Goal: Task Accomplishment & Management: Use online tool/utility

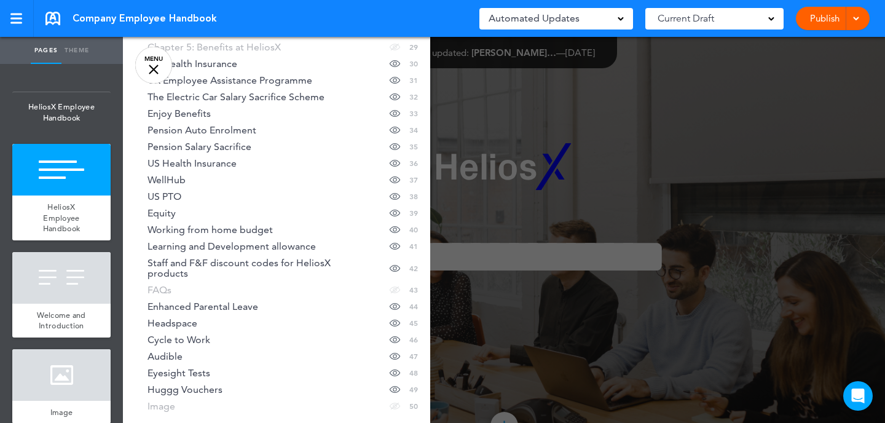
scroll to position [718, 0]
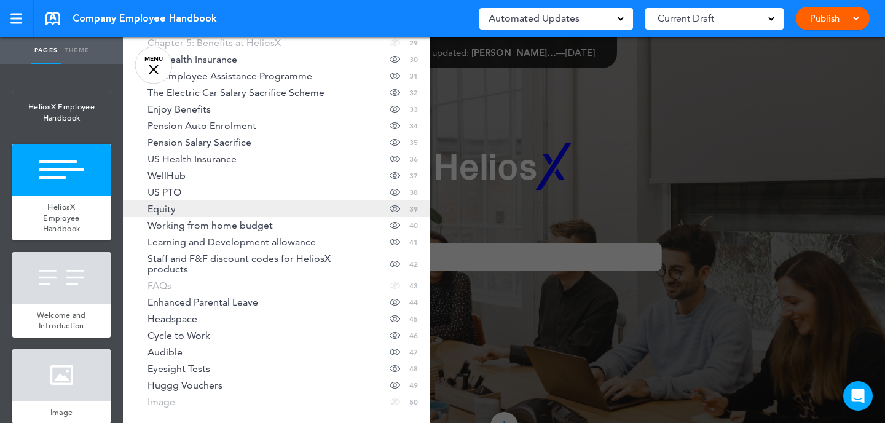
click at [189, 213] on link "Equity Hide page in table of contents 39" at bounding box center [276, 208] width 307 height 17
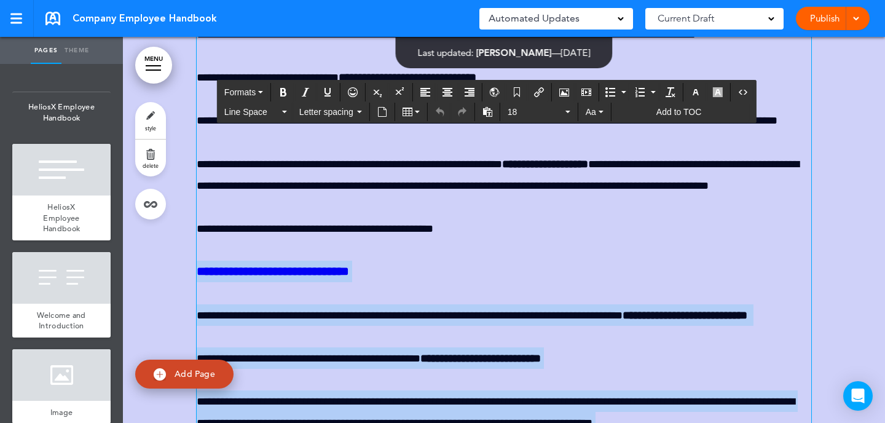
scroll to position [33931, 0]
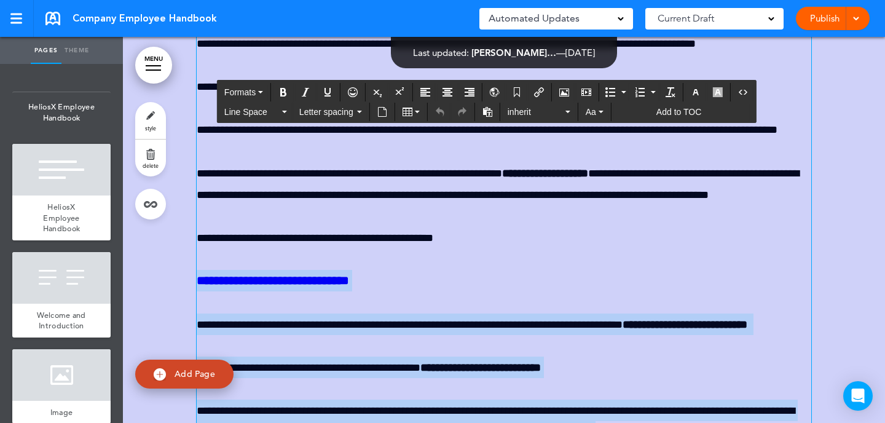
drag, startPoint x: 571, startPoint y: 130, endPoint x: 197, endPoint y: 225, distance: 385.9
click at [197, 225] on div "**********" at bounding box center [504, 199] width 614 height 2255
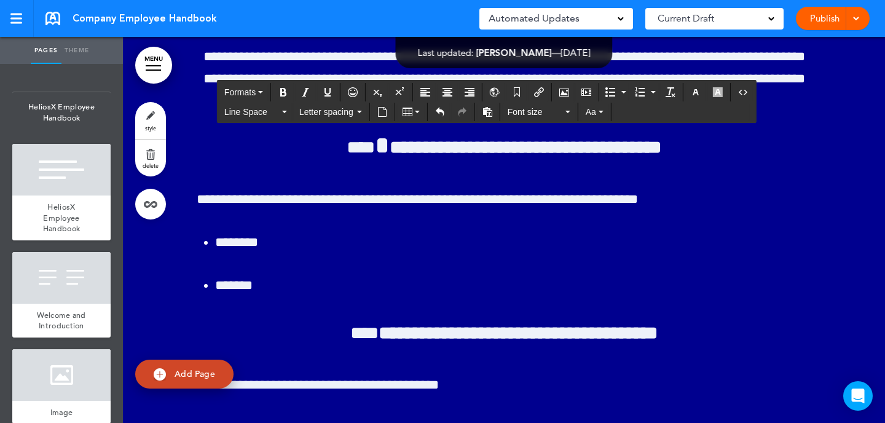
scroll to position [34056, 0]
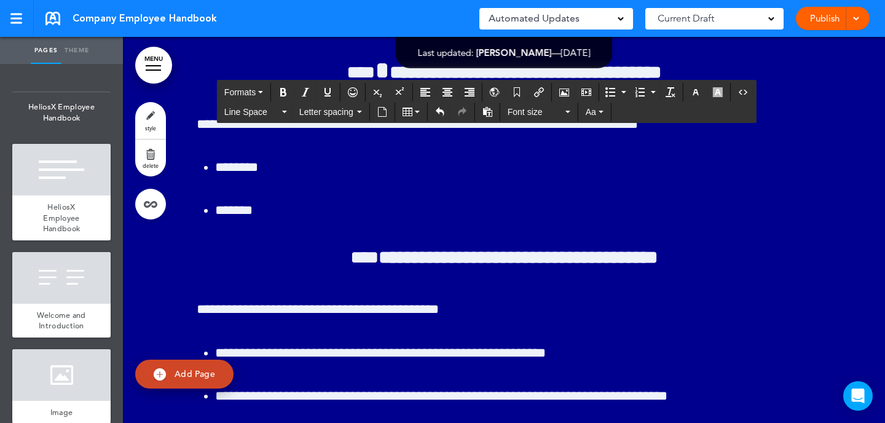
scroll to position [34158, 0]
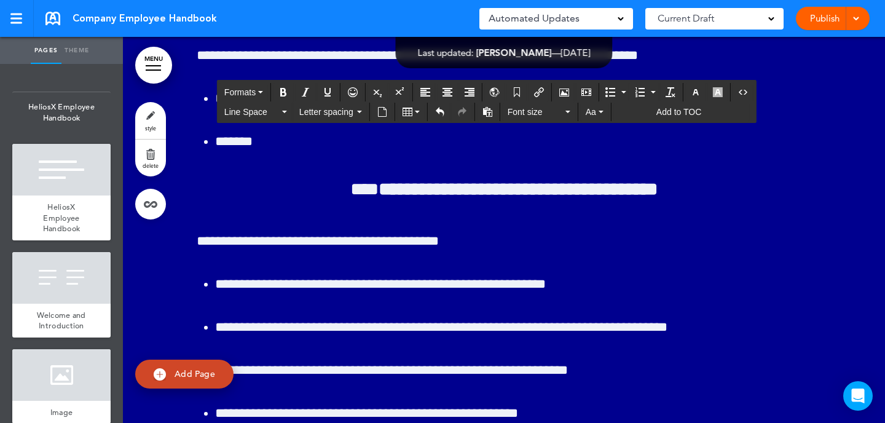
scroll to position [34245, 0]
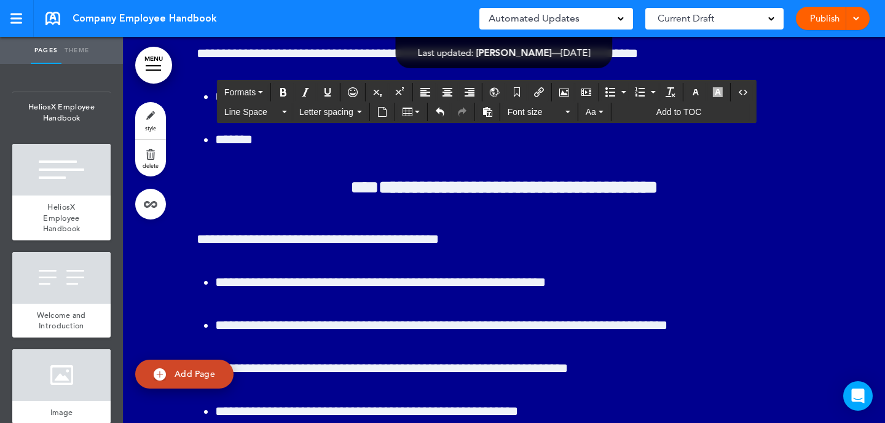
drag, startPoint x: 199, startPoint y: 192, endPoint x: 325, endPoint y: 245, distance: 136.8
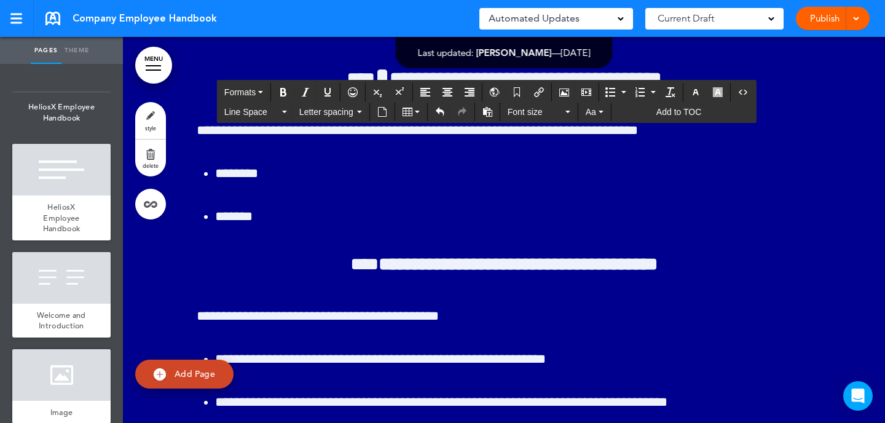
scroll to position [34168, 0]
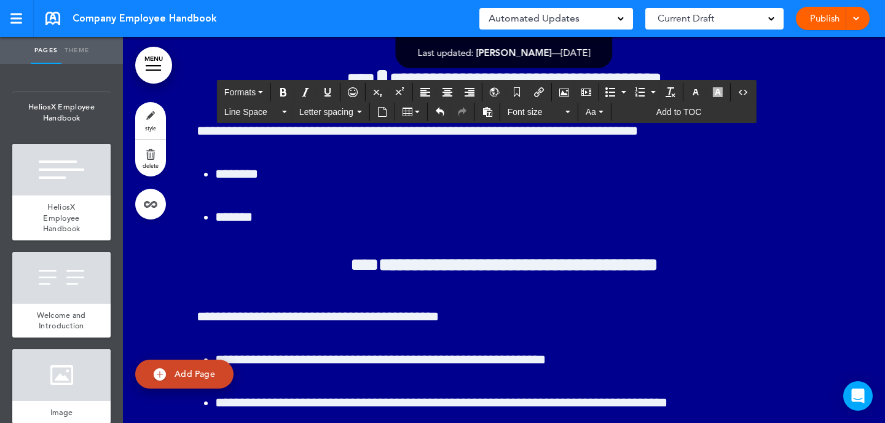
drag, startPoint x: 295, startPoint y: 307, endPoint x: 195, endPoint y: 179, distance: 162.0
click at [614, 88] on icon "Bullet list" at bounding box center [610, 92] width 10 height 10
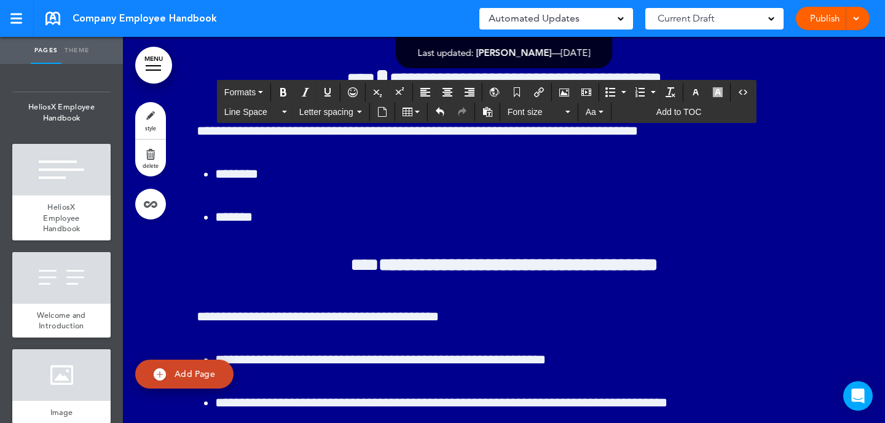
drag, startPoint x: 248, startPoint y: 207, endPoint x: 186, endPoint y: 192, distance: 64.4
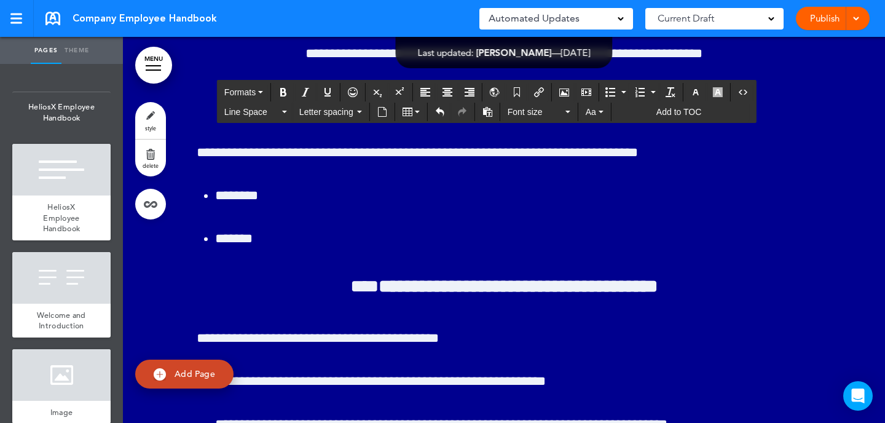
drag, startPoint x: 258, startPoint y: 225, endPoint x: 195, endPoint y: 208, distance: 65.1
click at [616, 92] on button "Bullet list" at bounding box center [609, 92] width 17 height 17
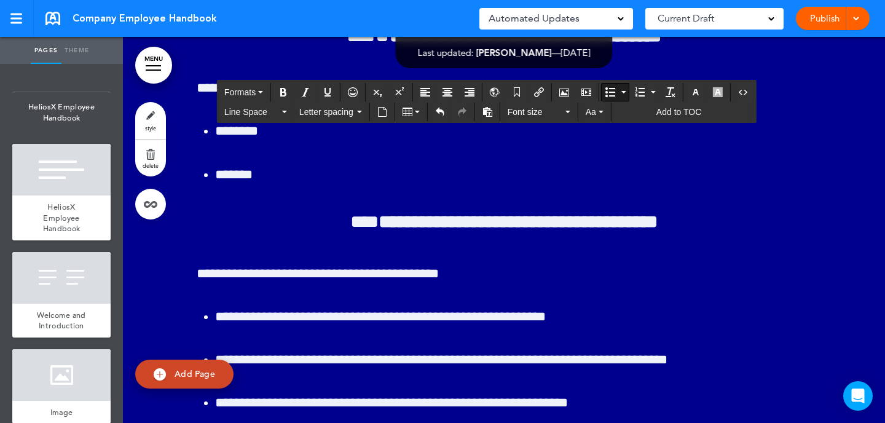
drag, startPoint x: 354, startPoint y: 335, endPoint x: 200, endPoint y: 215, distance: 195.6
click at [610, 93] on icon "Bullet list" at bounding box center [610, 92] width 10 height 10
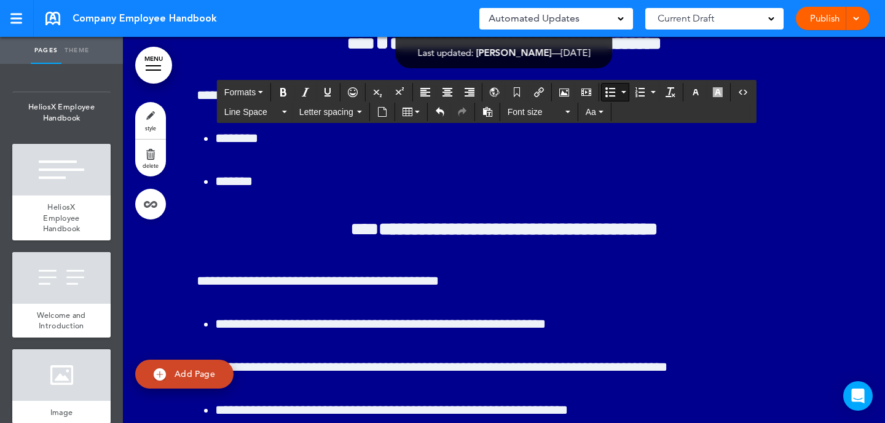
scroll to position [34205, 0]
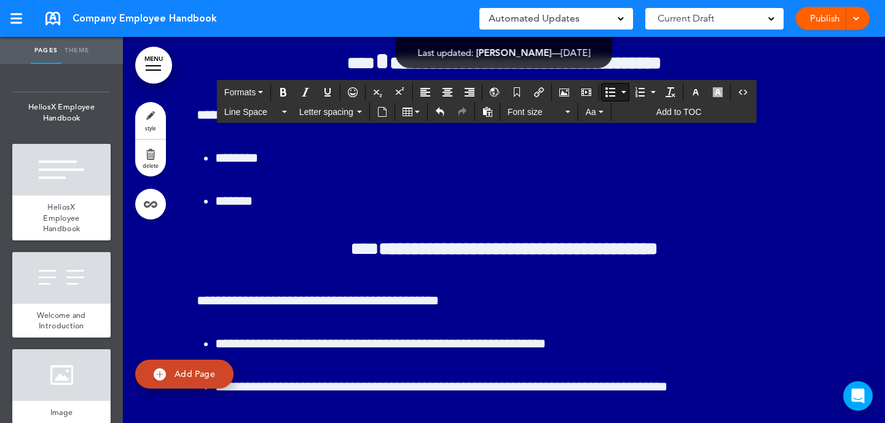
drag, startPoint x: 343, startPoint y: 362, endPoint x: 193, endPoint y: 174, distance: 240.4
click at [286, 114] on button "Line Space" at bounding box center [255, 111] width 72 height 17
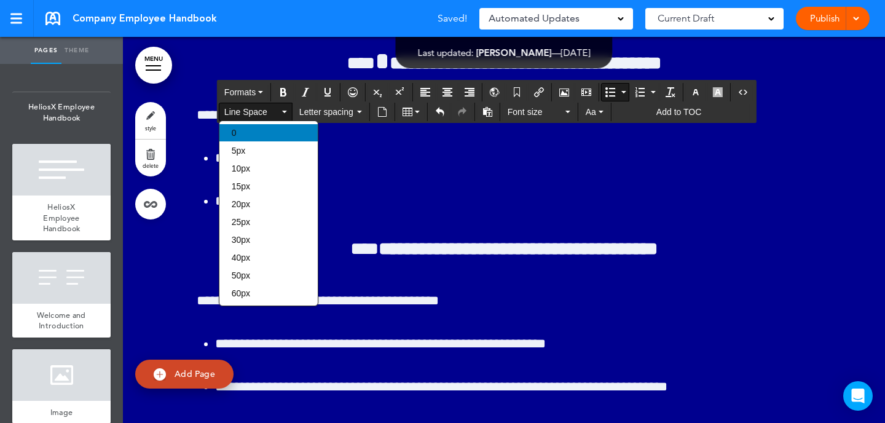
click at [273, 136] on div "0" at bounding box center [268, 132] width 98 height 17
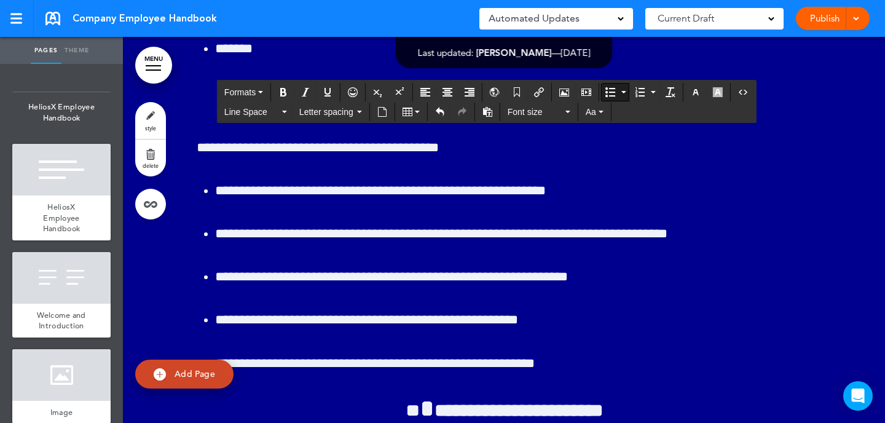
scroll to position [34376, 0]
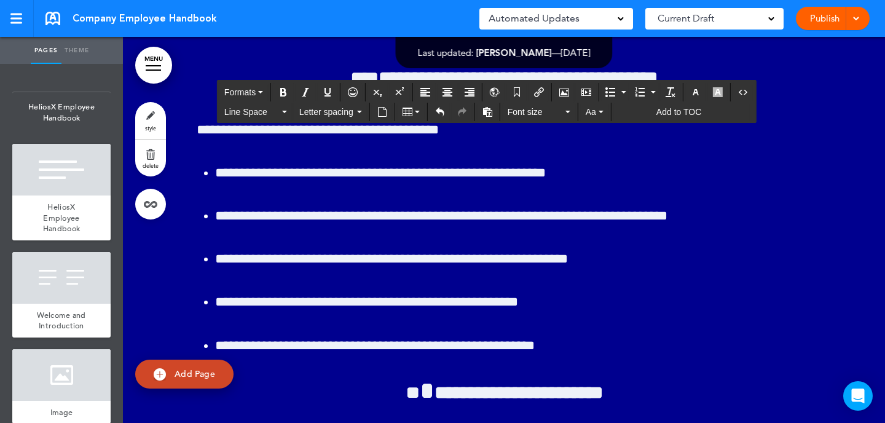
drag, startPoint x: 348, startPoint y: 280, endPoint x: 214, endPoint y: 282, distance: 134.0
click at [541, 93] on icon "Insert/edit airmason link" at bounding box center [539, 92] width 10 height 10
type input "**********"
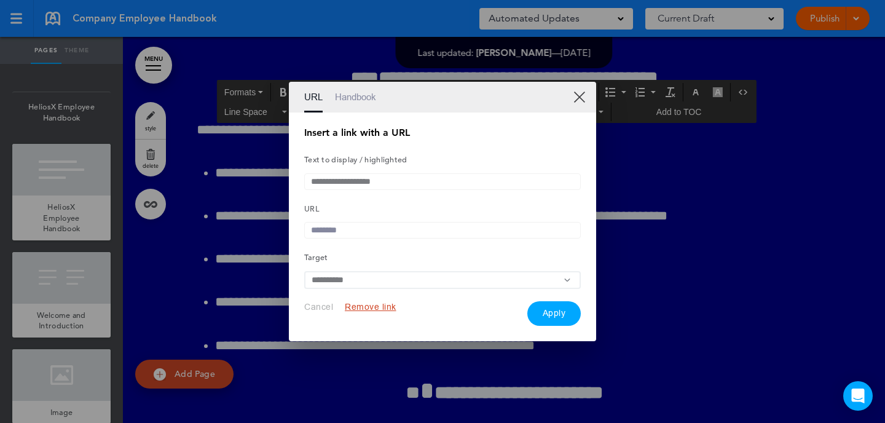
click at [352, 229] on input "text" at bounding box center [442, 230] width 276 height 17
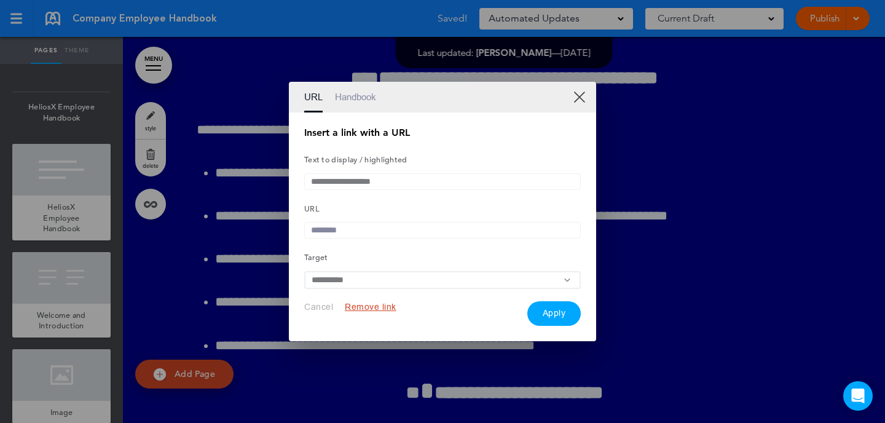
paste input "**********"
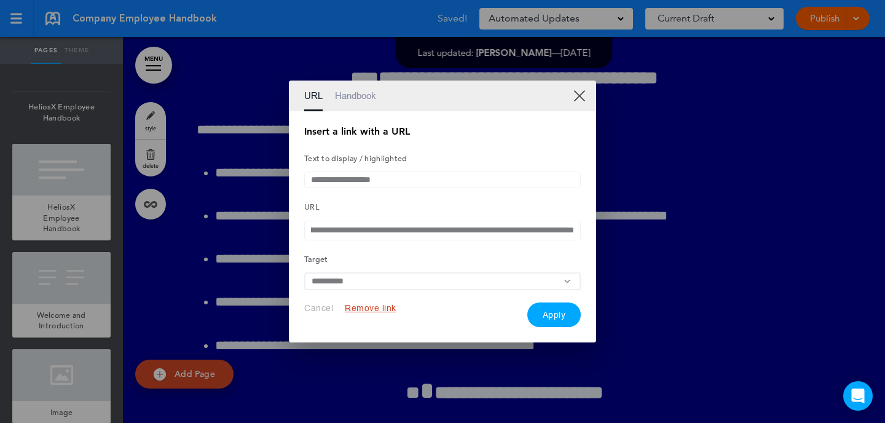
type input "**********"
click at [557, 318] on button "Apply" at bounding box center [554, 314] width 54 height 25
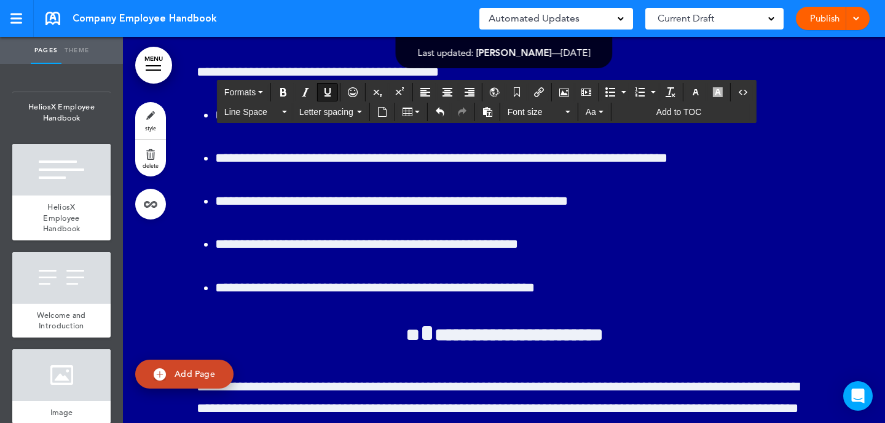
scroll to position [34465, 0]
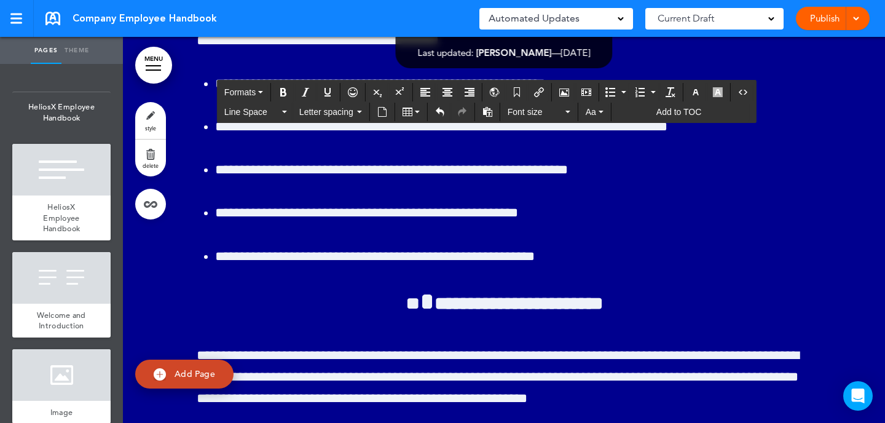
drag, startPoint x: 485, startPoint y: 235, endPoint x: 213, endPoint y: 241, distance: 272.2
click at [533, 91] on button "Insert/edit airmason link" at bounding box center [539, 92] width 20 height 17
type input "**********"
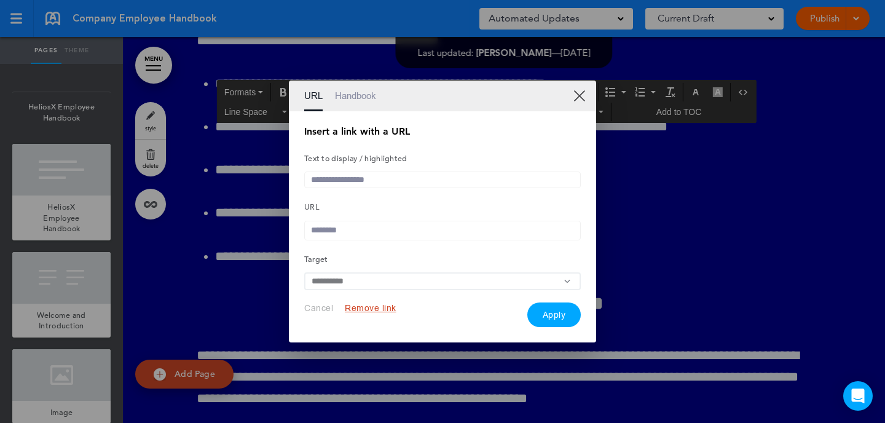
click at [581, 94] on link "XX" at bounding box center [579, 96] width 12 height 12
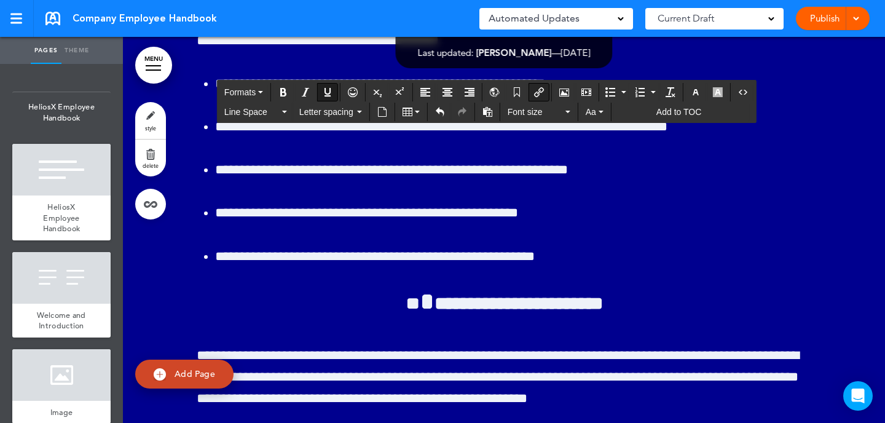
click at [538, 89] on icon "Insert/edit airmason link" at bounding box center [539, 92] width 10 height 10
type input "**********"
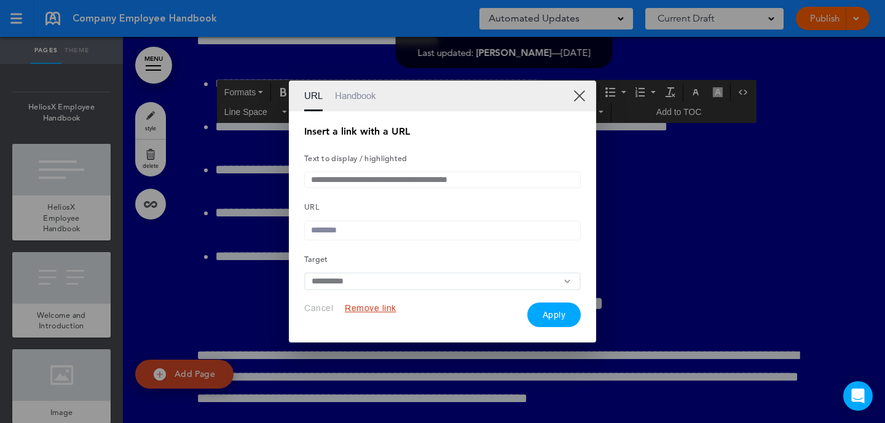
click at [386, 227] on input "text" at bounding box center [442, 231] width 276 height 20
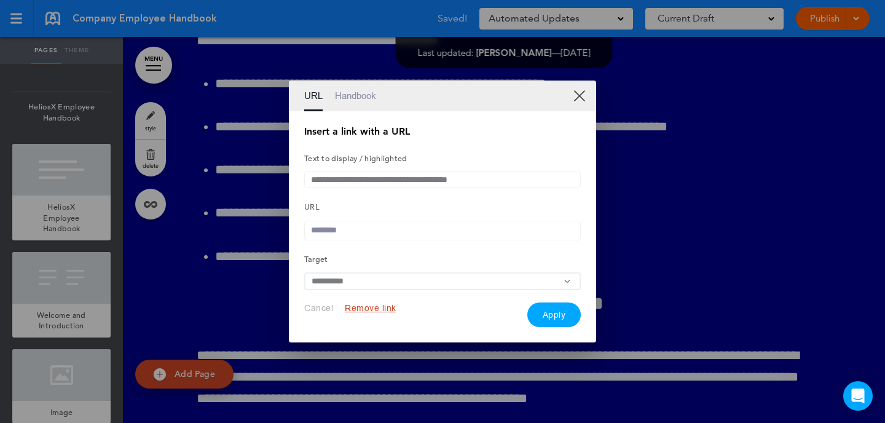
paste input "**********"
type input "**********"
click at [557, 313] on button "Apply" at bounding box center [554, 314] width 54 height 25
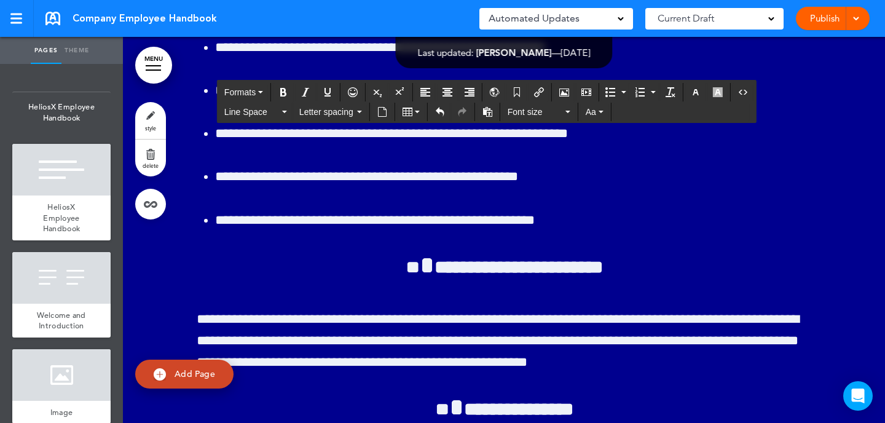
scroll to position [34524, 0]
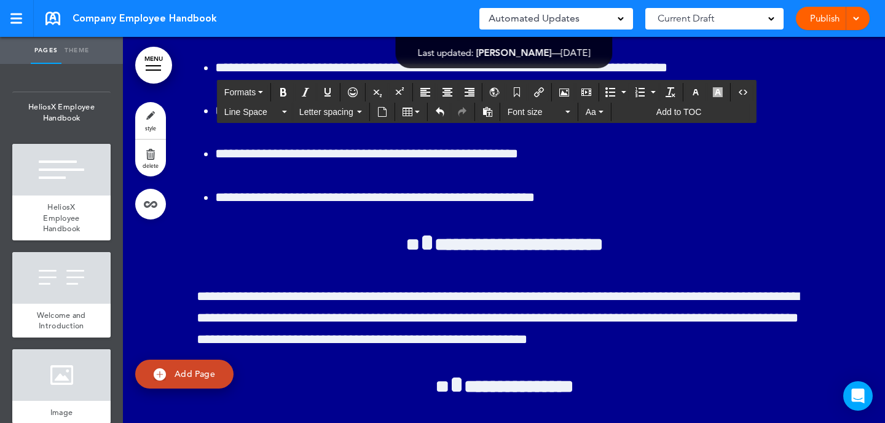
drag, startPoint x: 648, startPoint y: 260, endPoint x: 195, endPoint y: 239, distance: 453.3
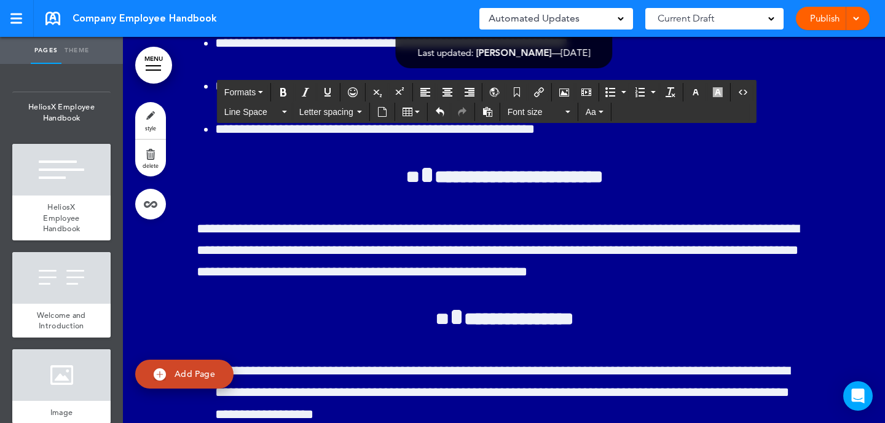
scroll to position [34584, 0]
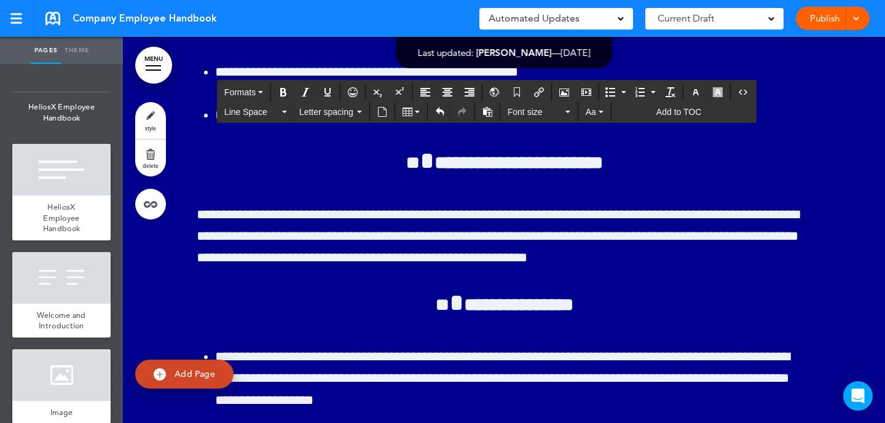
drag, startPoint x: 617, startPoint y: 265, endPoint x: 487, endPoint y: 264, distance: 130.9
click at [543, 91] on icon "Insert/edit airmason link" at bounding box center [539, 92] width 10 height 10
type input "**********"
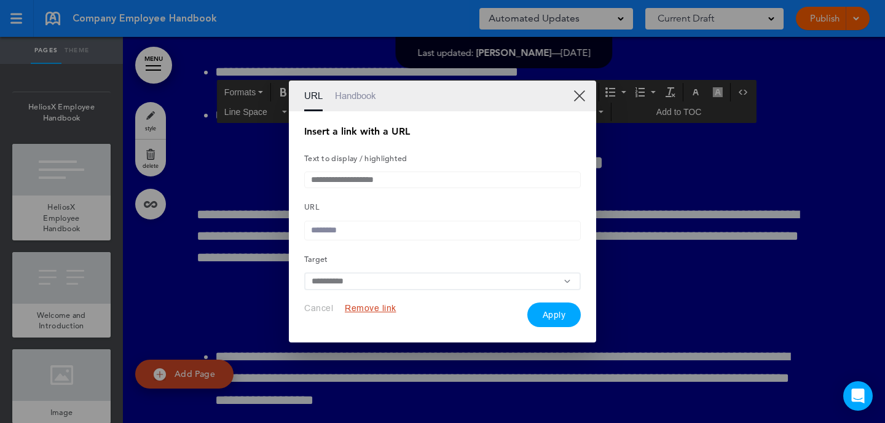
click at [384, 224] on input "text" at bounding box center [442, 231] width 276 height 20
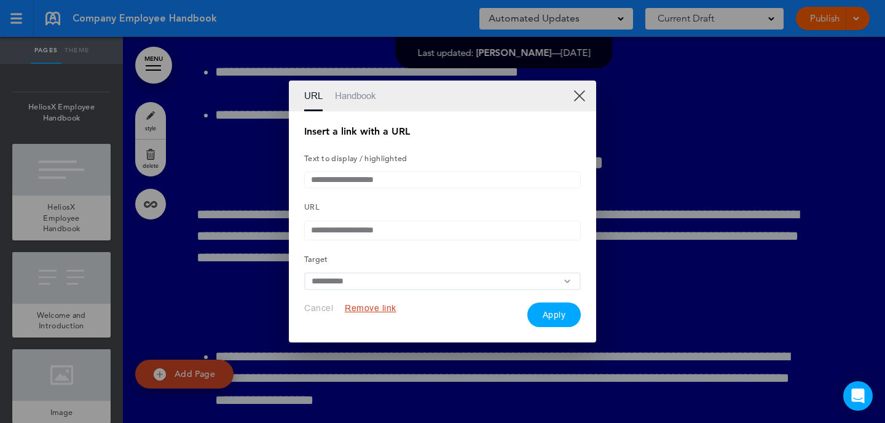
click at [311, 230] on input "**********" at bounding box center [442, 231] width 276 height 20
type input "**********"
click at [542, 318] on button "Apply" at bounding box center [554, 314] width 54 height 25
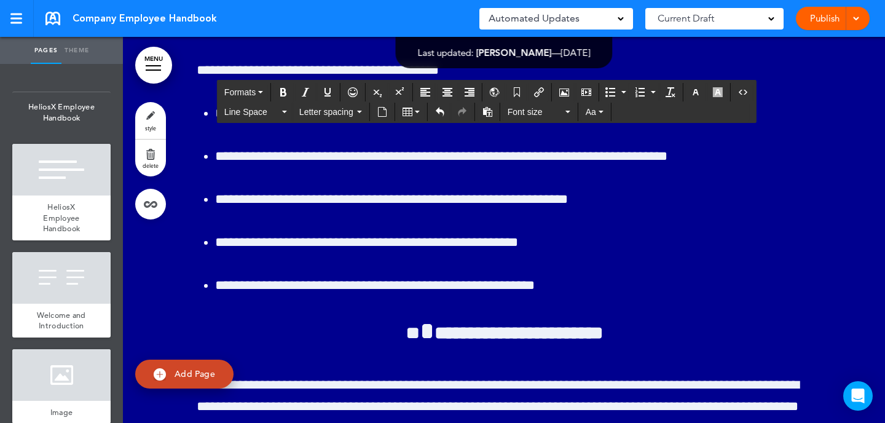
scroll to position [34481, 0]
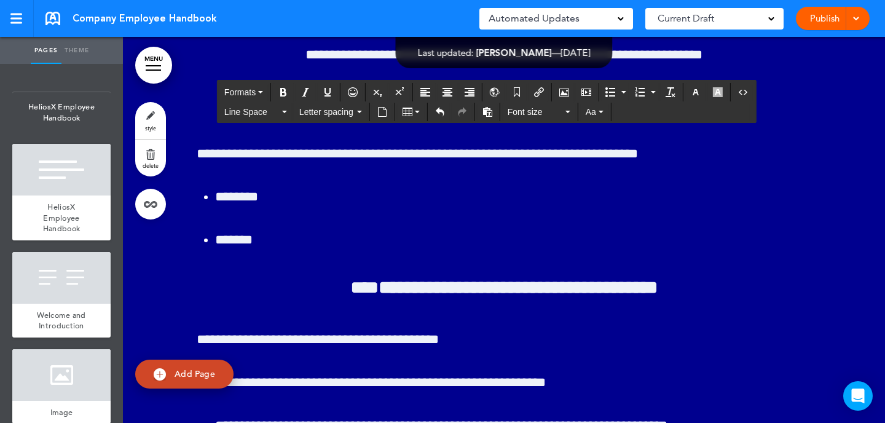
scroll to position [34122, 0]
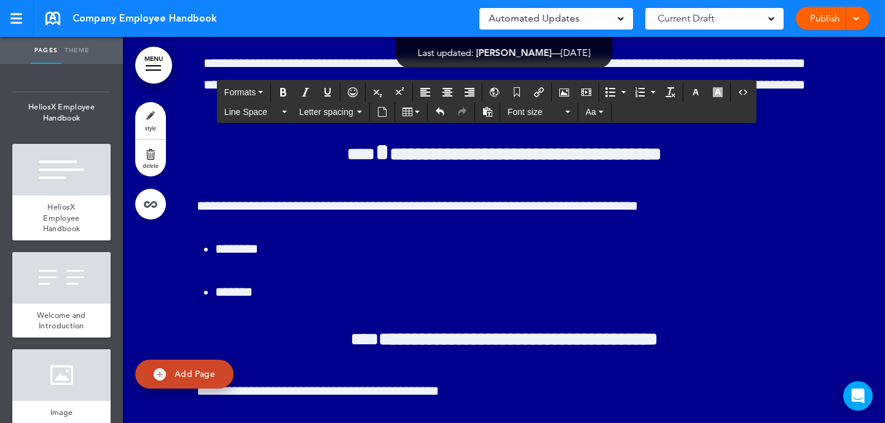
scroll to position [34070, 0]
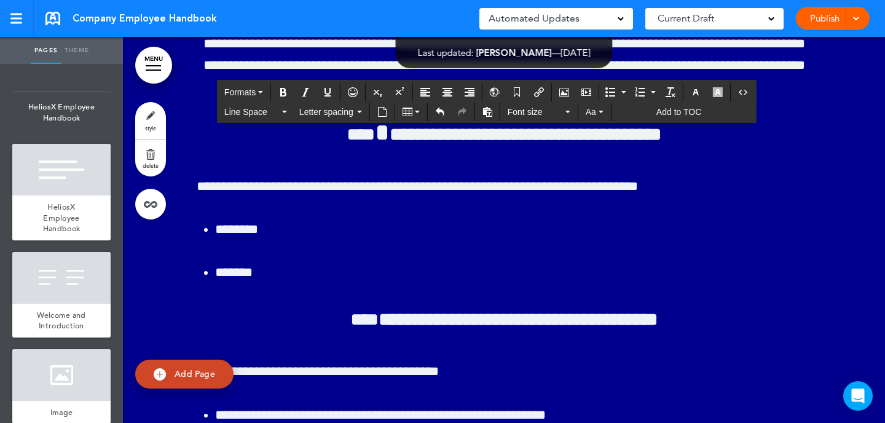
drag, startPoint x: 375, startPoint y: 237, endPoint x: 174, endPoint y: 233, distance: 200.9
click at [329, 117] on span "Letter spacing" at bounding box center [326, 112] width 55 height 12
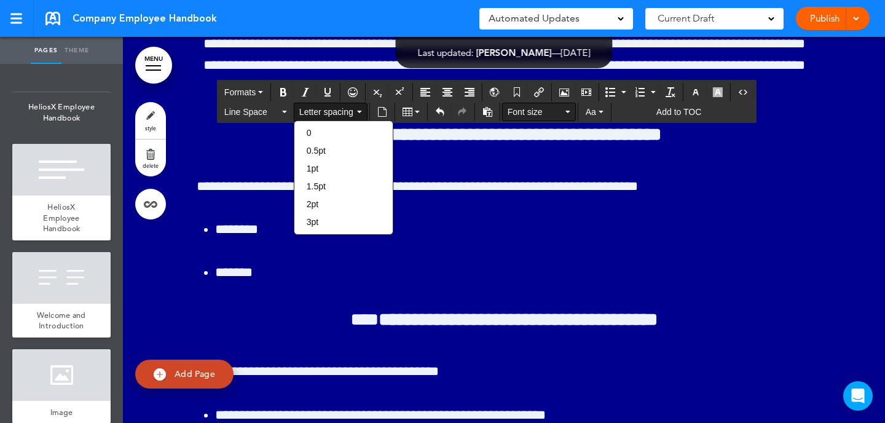
click at [538, 116] on span "Font size" at bounding box center [534, 112] width 55 height 12
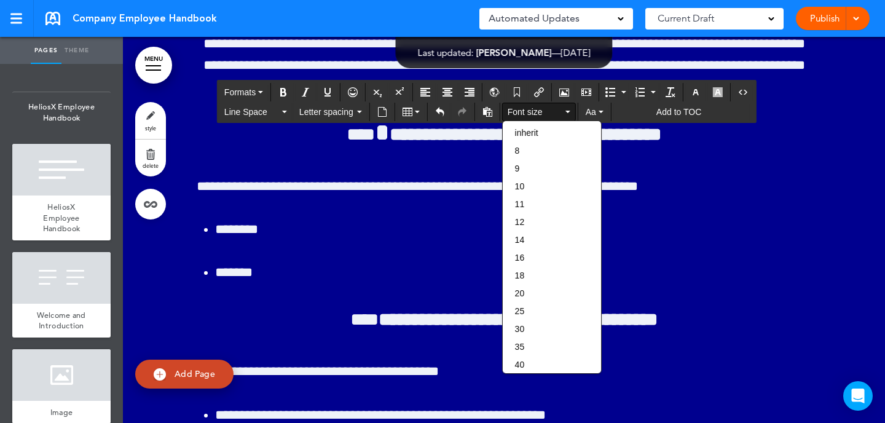
click at [541, 206] on div "11" at bounding box center [552, 203] width 98 height 17
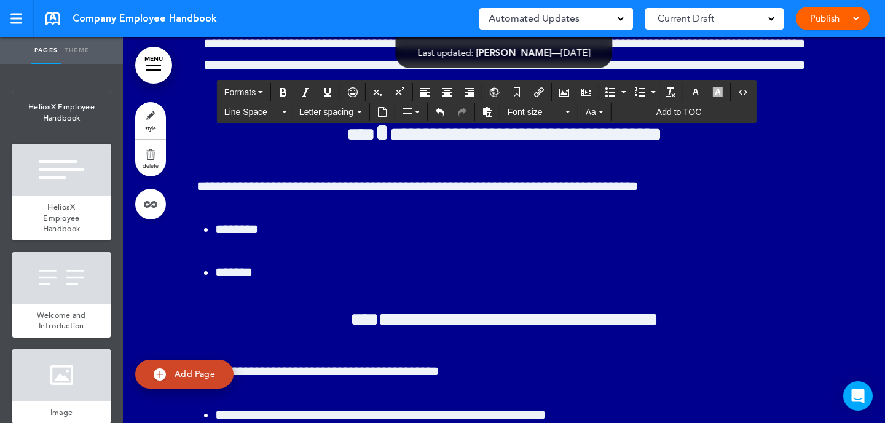
drag, startPoint x: 380, startPoint y: 241, endPoint x: 179, endPoint y: 241, distance: 200.9
click at [547, 113] on span "Font size" at bounding box center [534, 112] width 55 height 12
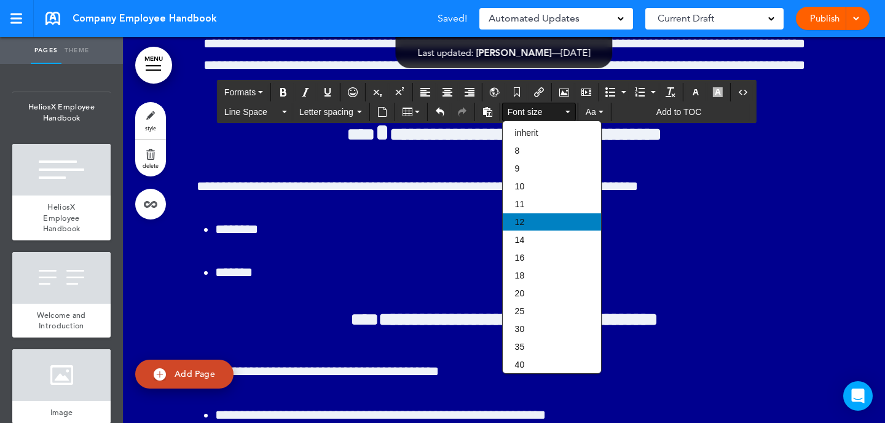
click at [542, 222] on div "12" at bounding box center [552, 221] width 98 height 17
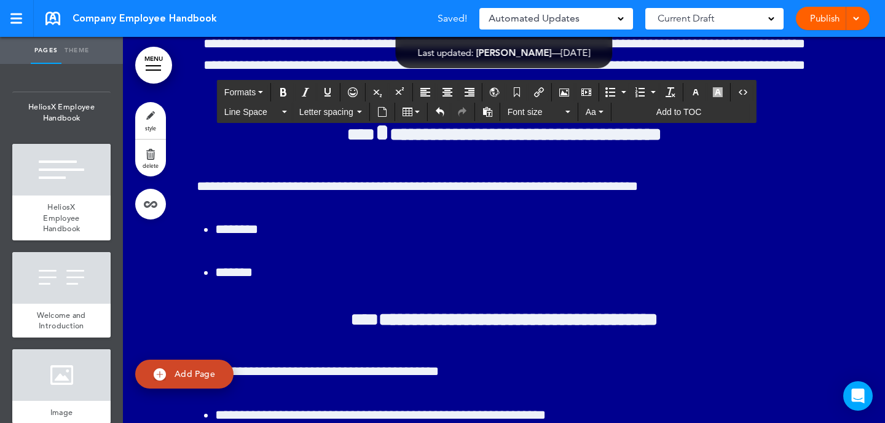
drag, startPoint x: 377, startPoint y: 240, endPoint x: 184, endPoint y: 235, distance: 193.0
click at [600, 112] on icon "button" at bounding box center [600, 112] width 5 height 2
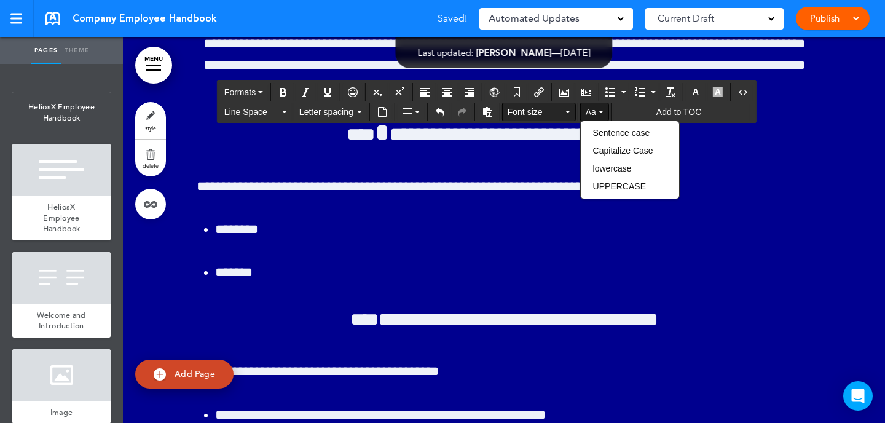
click at [562, 115] on span "Font size" at bounding box center [534, 112] width 55 height 12
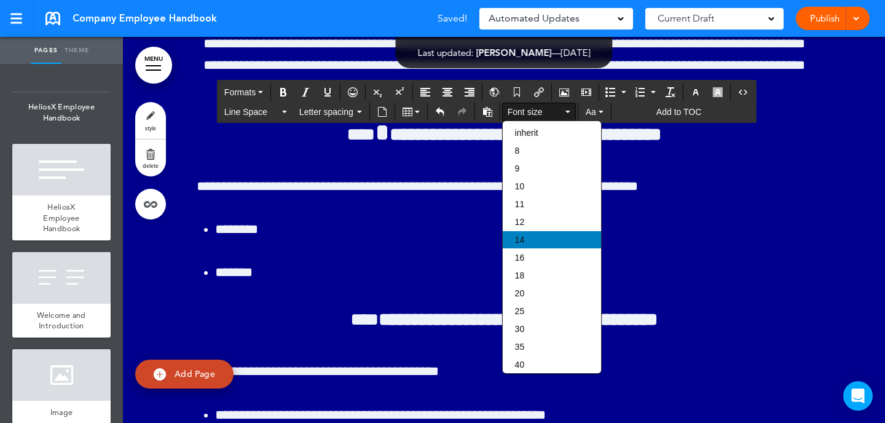
click at [549, 240] on div "14" at bounding box center [552, 239] width 98 height 17
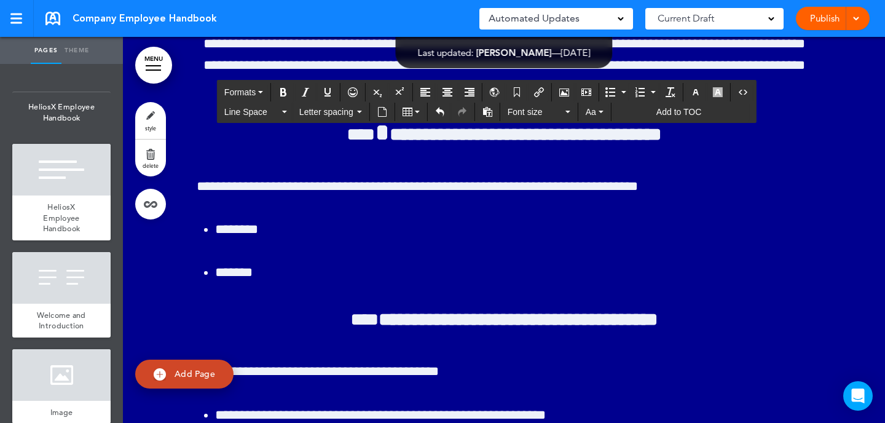
drag, startPoint x: 382, startPoint y: 240, endPoint x: 176, endPoint y: 240, distance: 205.8
click at [267, 90] on button "Formats" at bounding box center [243, 92] width 49 height 17
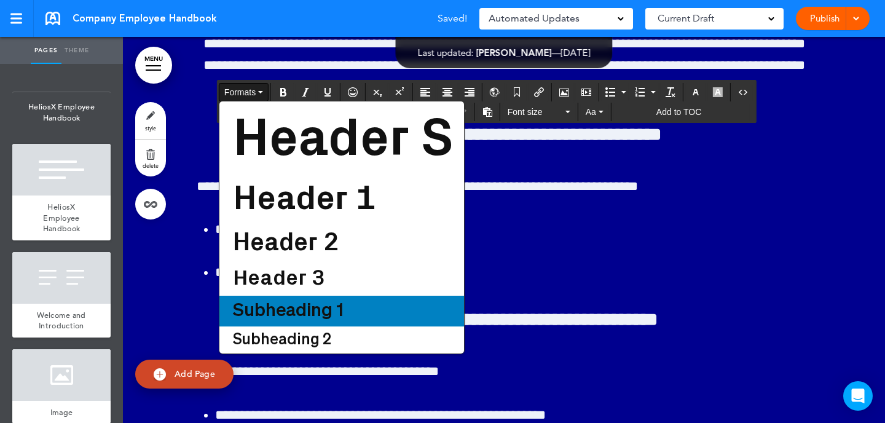
click at [310, 302] on span "Subheading 1" at bounding box center [288, 311] width 113 height 18
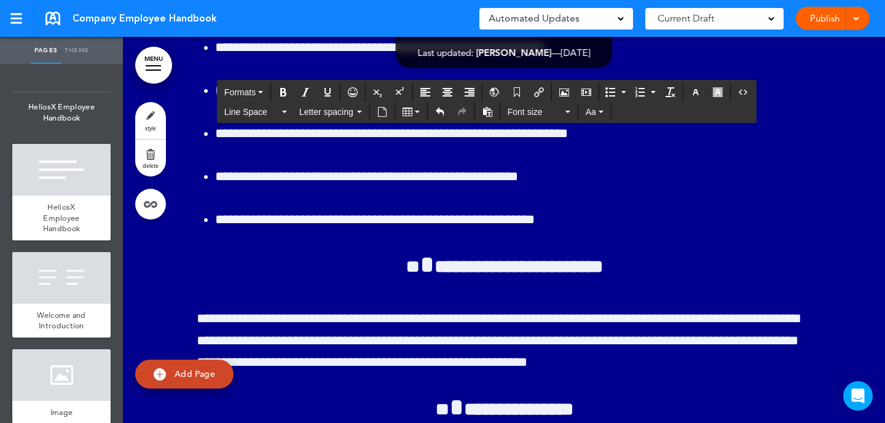
scroll to position [34435, 0]
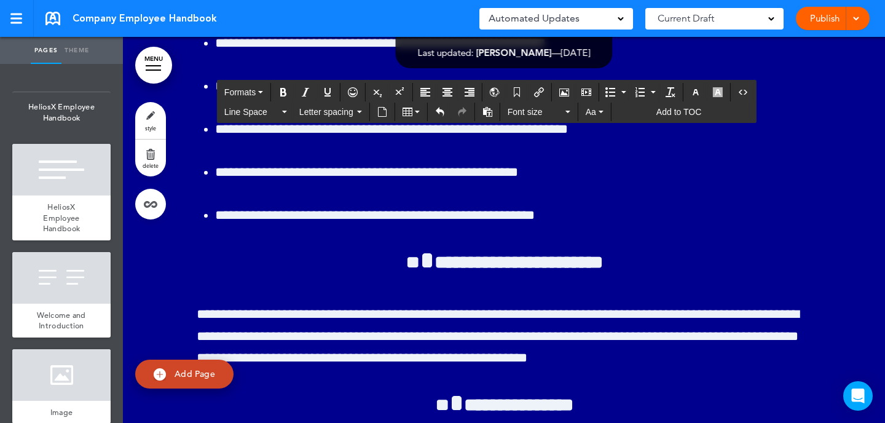
drag, startPoint x: 337, startPoint y: 154, endPoint x: 201, endPoint y: 139, distance: 137.2
click at [264, 92] on button "Formats" at bounding box center [243, 92] width 49 height 17
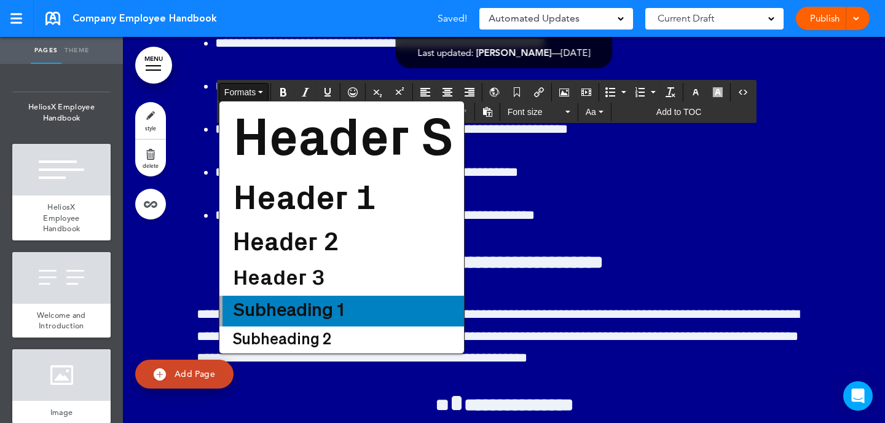
click at [294, 307] on span "Subheading 1" at bounding box center [288, 311] width 113 height 18
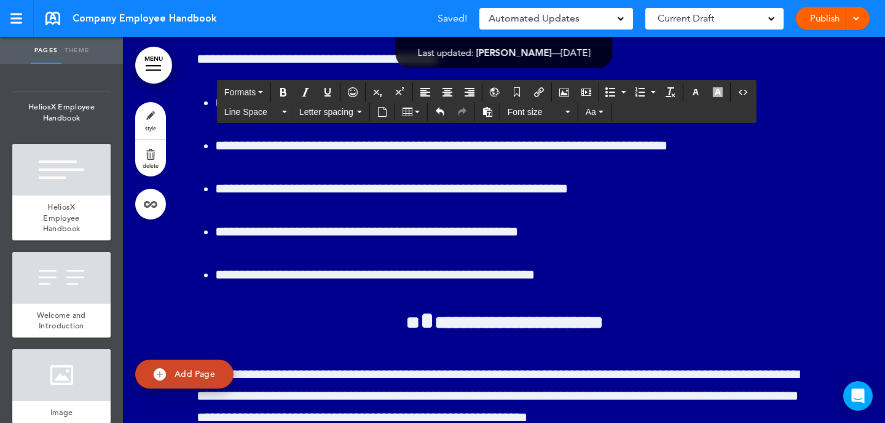
scroll to position [34354, 0]
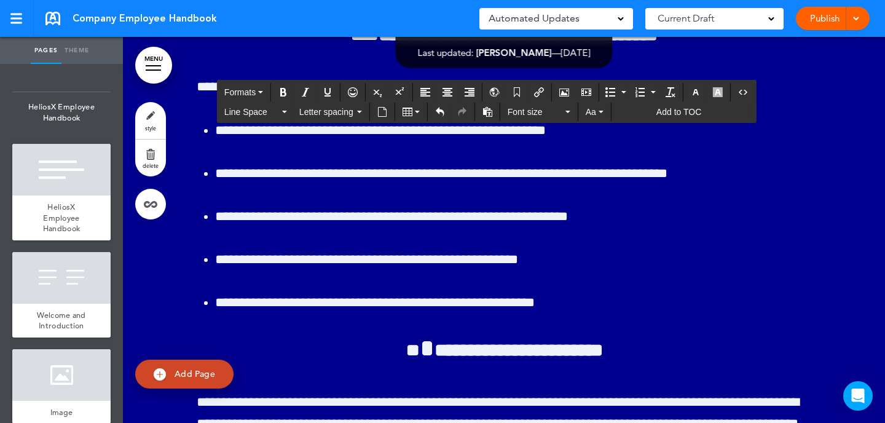
drag, startPoint x: 332, startPoint y: 241, endPoint x: 166, endPoint y: 239, distance: 165.3
click at [257, 94] on button "Formats" at bounding box center [243, 92] width 49 height 17
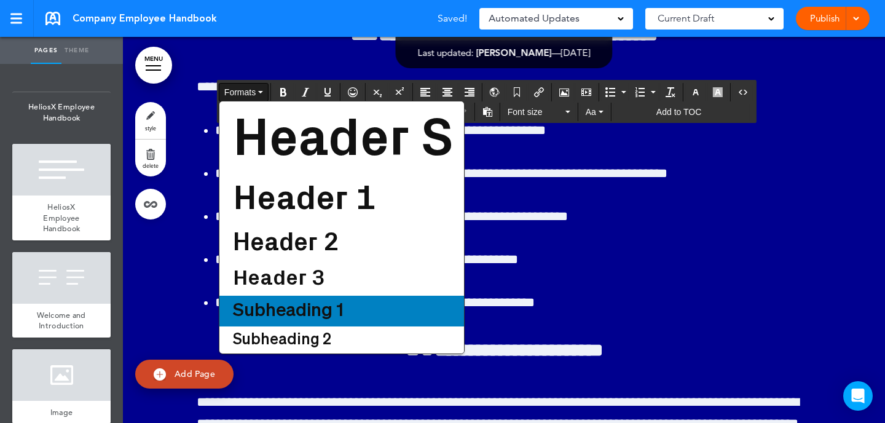
click at [276, 304] on span "Subheading 1" at bounding box center [288, 311] width 113 height 18
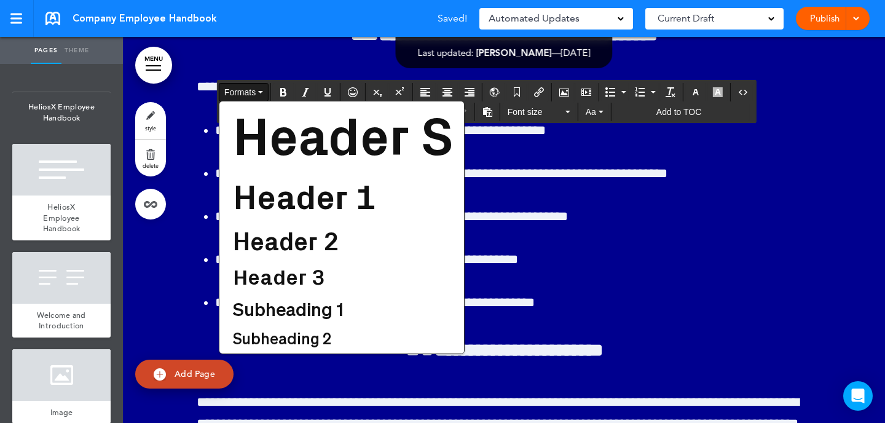
scroll to position [34348, 0]
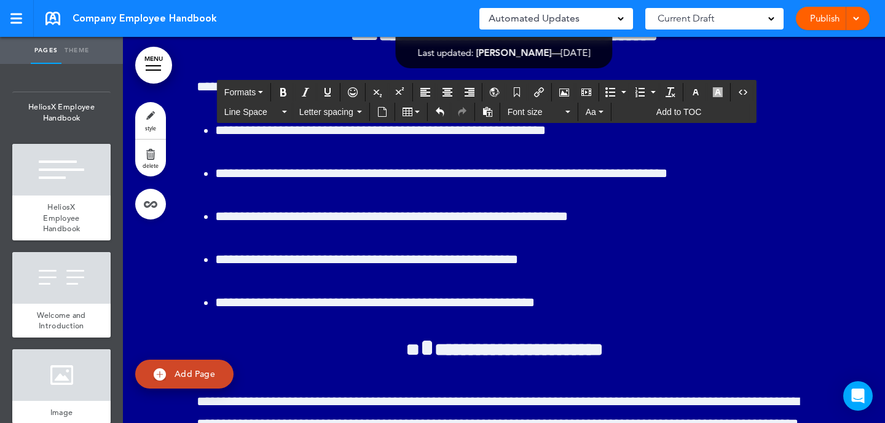
drag, startPoint x: 330, startPoint y: 235, endPoint x: 162, endPoint y: 235, distance: 168.3
click at [252, 87] on span "Formats" at bounding box center [239, 92] width 31 height 10
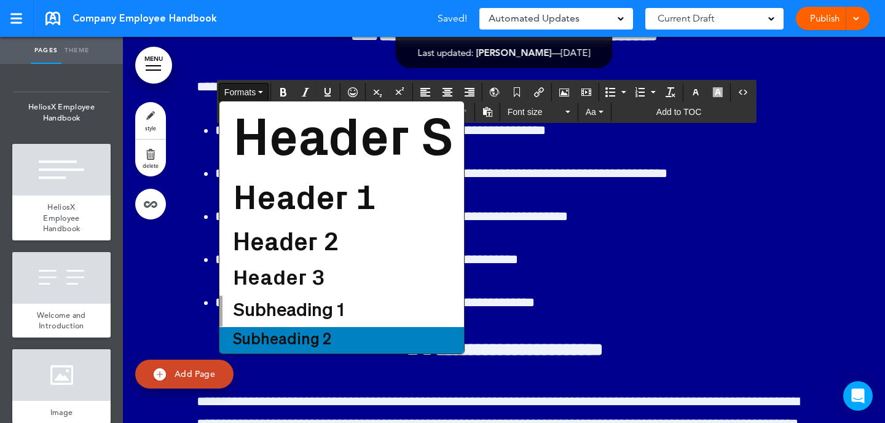
click at [298, 334] on span "Subheading 2" at bounding box center [282, 339] width 101 height 15
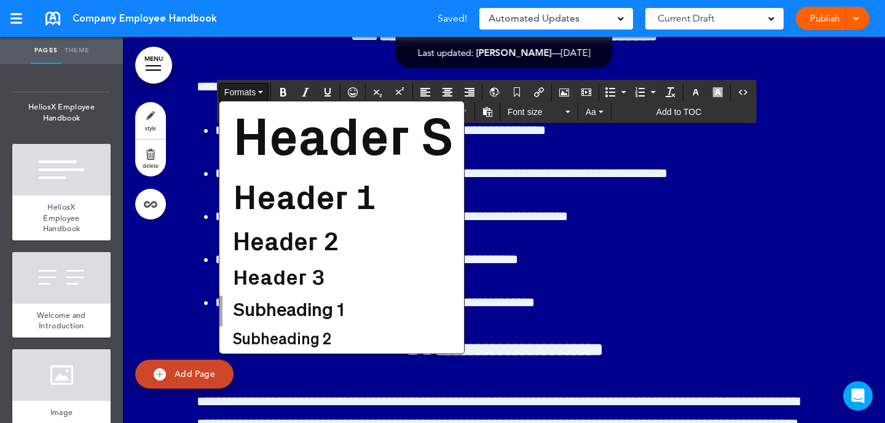
scroll to position [34342, 0]
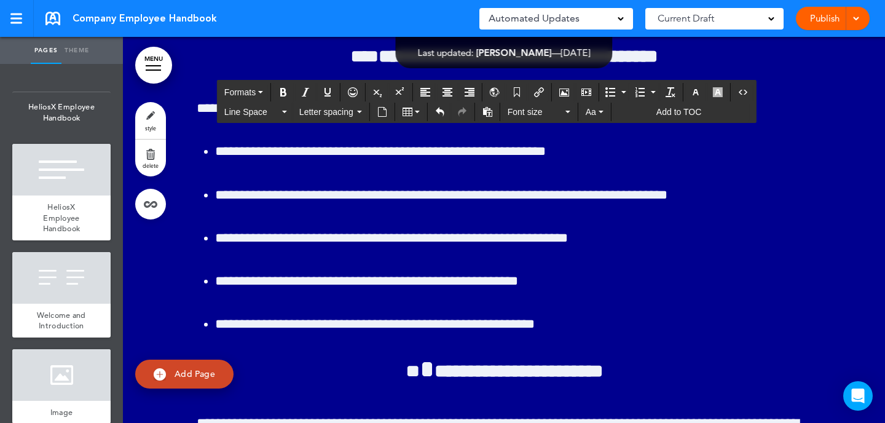
drag, startPoint x: 328, startPoint y: 234, endPoint x: 186, endPoint y: 234, distance: 141.9
click at [248, 85] on button "Formats" at bounding box center [243, 92] width 49 height 17
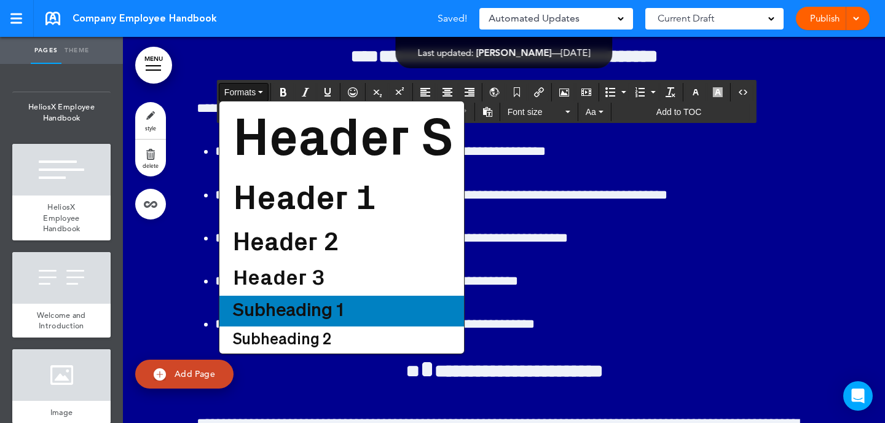
click at [326, 303] on span "Subheading 1" at bounding box center [288, 311] width 113 height 18
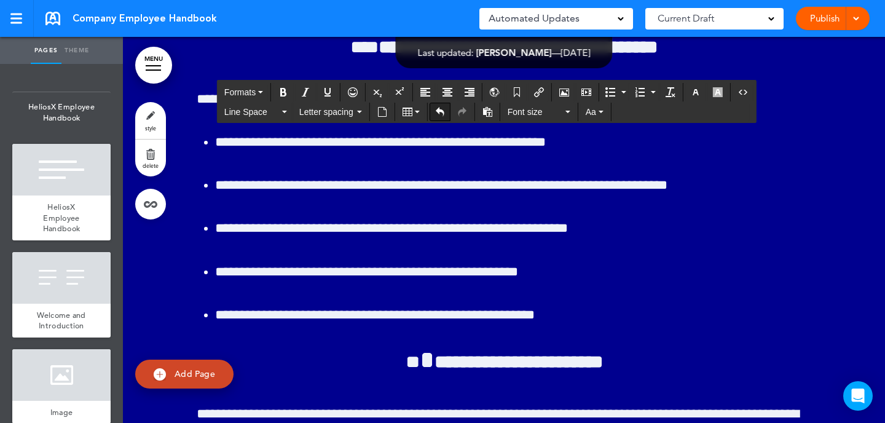
click at [440, 112] on icon "Undo" at bounding box center [440, 112] width 10 height 10
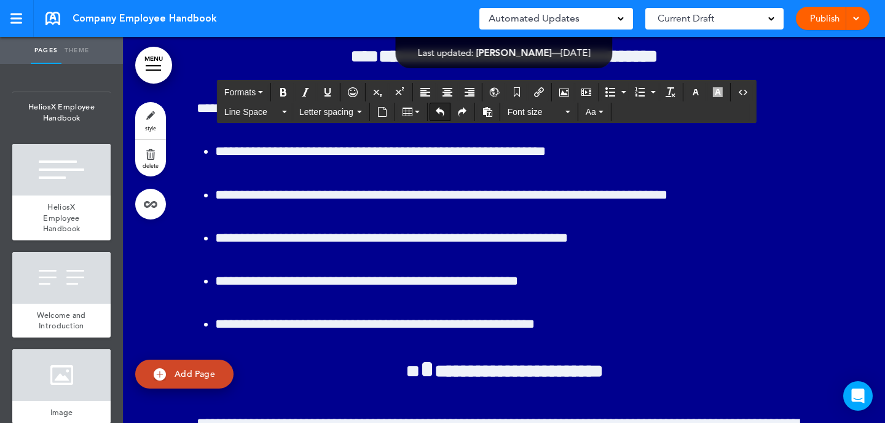
click at [440, 112] on icon "Undo" at bounding box center [440, 112] width 10 height 10
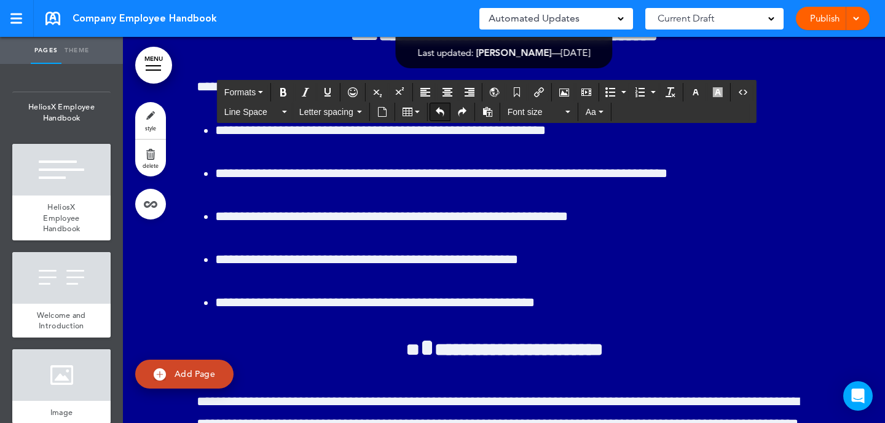
click at [440, 112] on icon "Undo" at bounding box center [440, 112] width 10 height 10
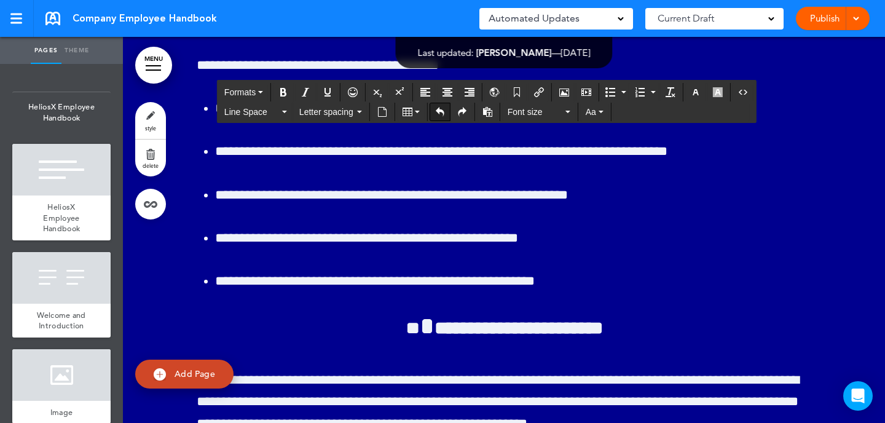
click at [440, 112] on icon "Undo" at bounding box center [440, 112] width 10 height 10
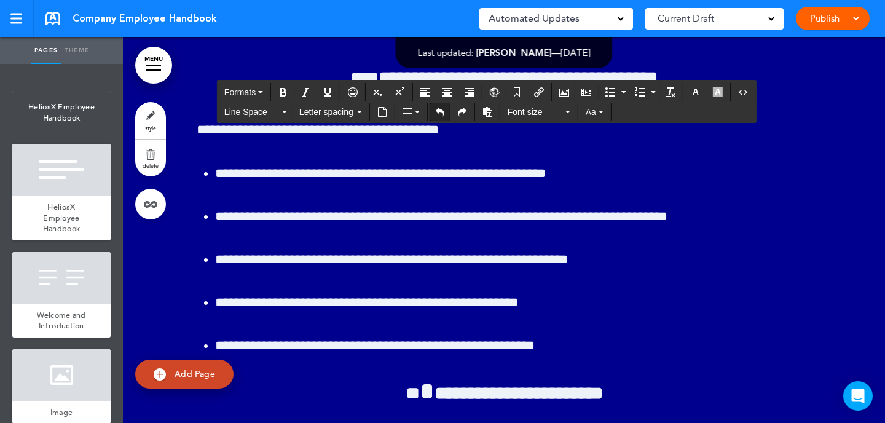
click at [440, 112] on icon "Undo" at bounding box center [440, 112] width 10 height 10
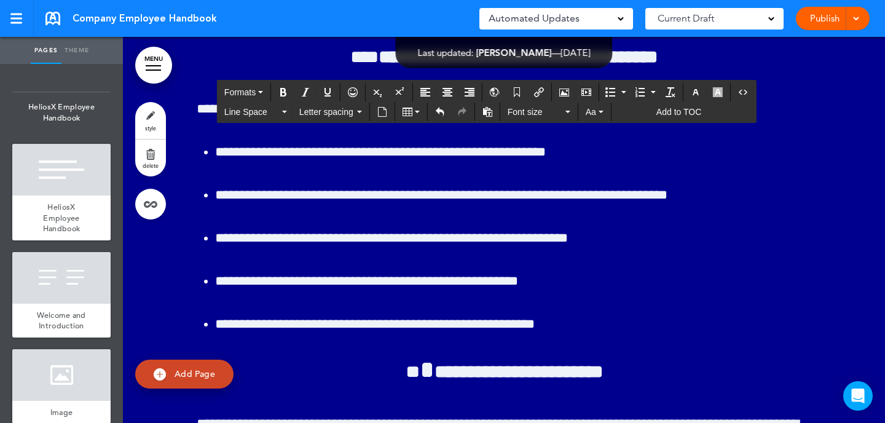
drag, startPoint x: 329, startPoint y: 243, endPoint x: 195, endPoint y: 243, distance: 133.3
click at [259, 88] on button "Formats" at bounding box center [243, 92] width 49 height 17
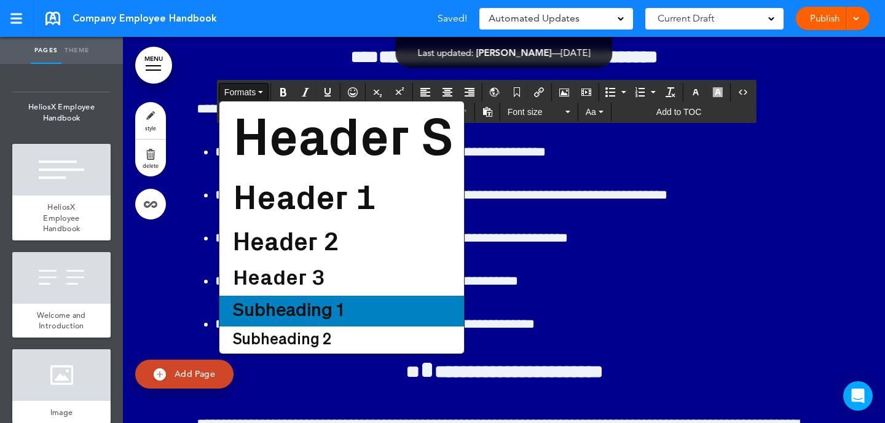
click at [291, 303] on span "Subheading 1" at bounding box center [288, 311] width 113 height 18
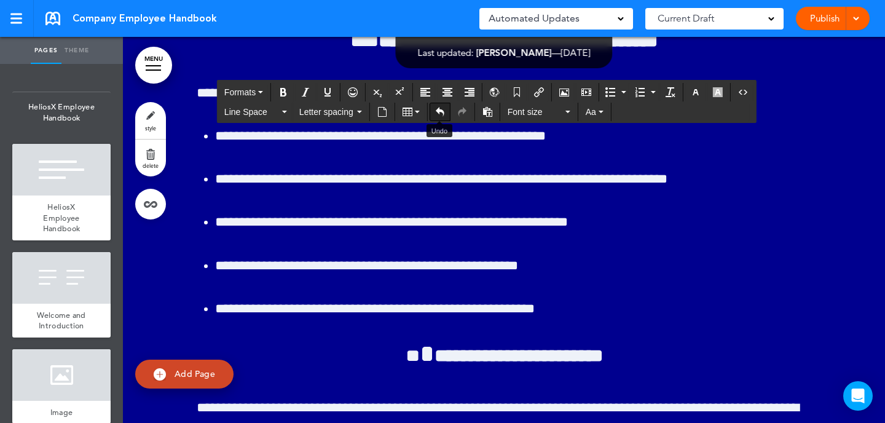
click at [439, 112] on icon "Undo" at bounding box center [440, 112] width 10 height 10
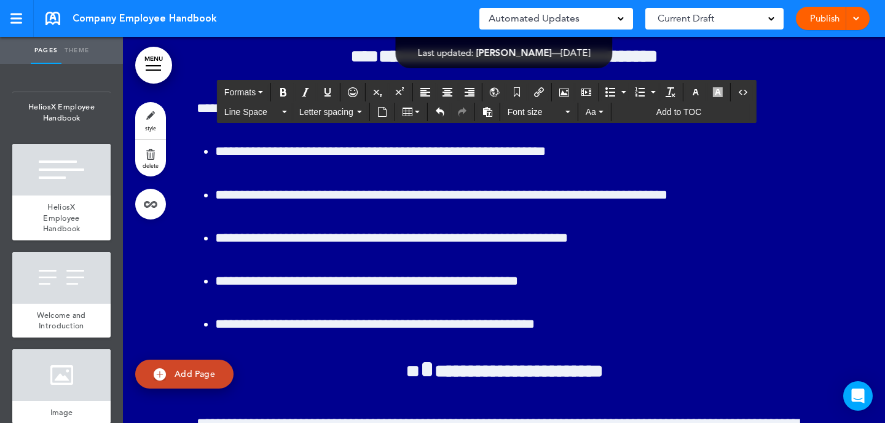
drag, startPoint x: 329, startPoint y: 236, endPoint x: 168, endPoint y: 232, distance: 161.0
click at [262, 97] on button "Formats" at bounding box center [243, 92] width 49 height 17
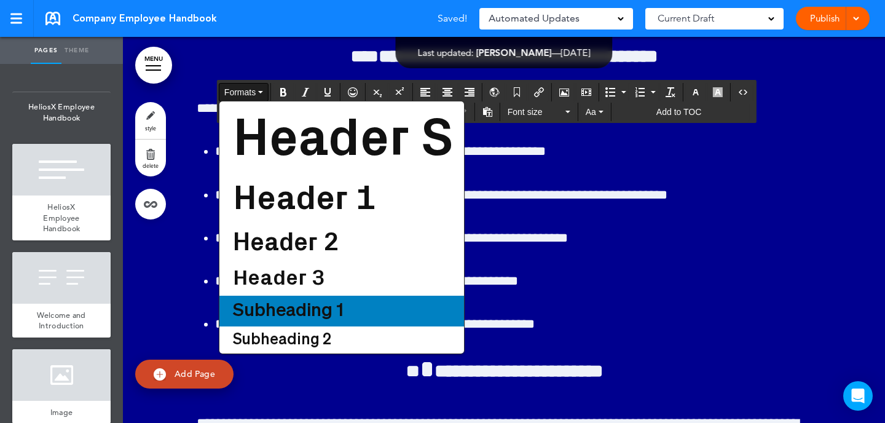
click at [281, 302] on span "Subheading 1" at bounding box center [288, 311] width 113 height 18
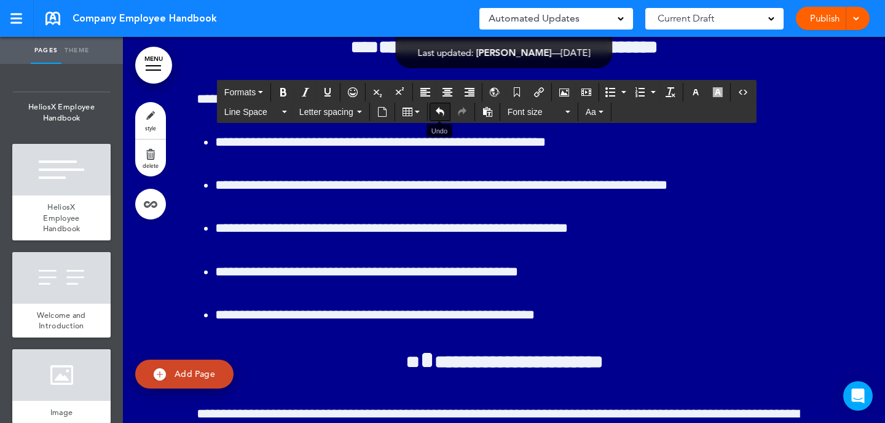
click at [435, 112] on icon "Undo" at bounding box center [440, 112] width 10 height 10
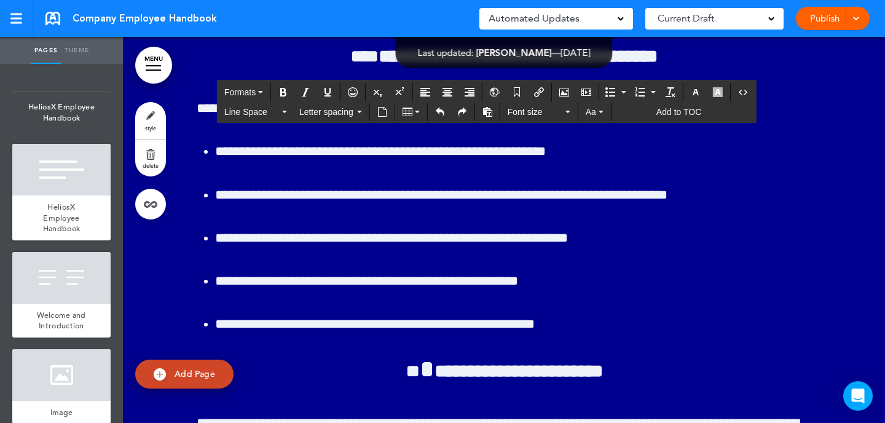
drag, startPoint x: 200, startPoint y: 233, endPoint x: 334, endPoint y: 233, distance: 134.5
click at [266, 97] on button "Formats" at bounding box center [243, 92] width 49 height 17
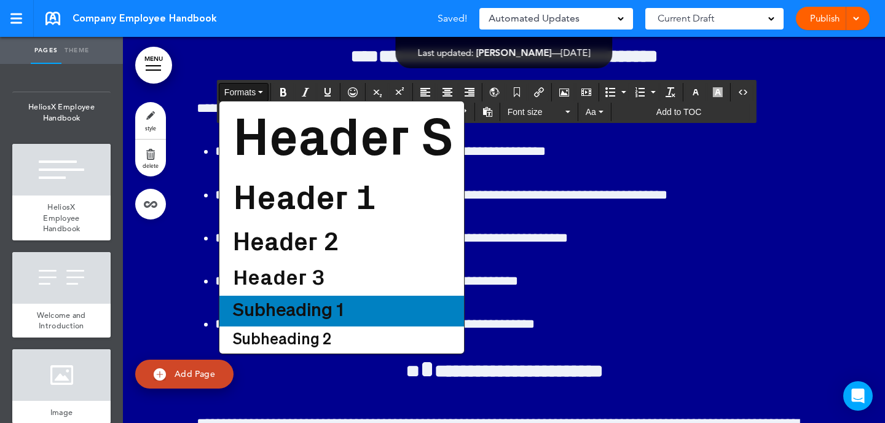
click at [292, 315] on span "Subheading 1" at bounding box center [288, 311] width 113 height 18
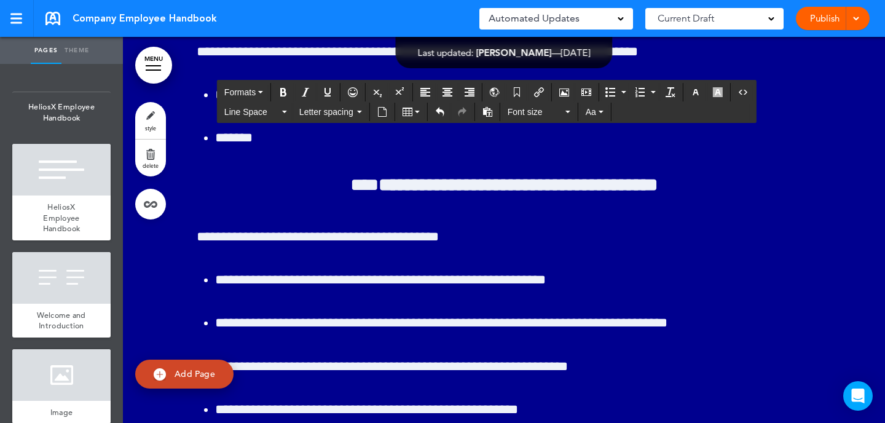
scroll to position [34222, 0]
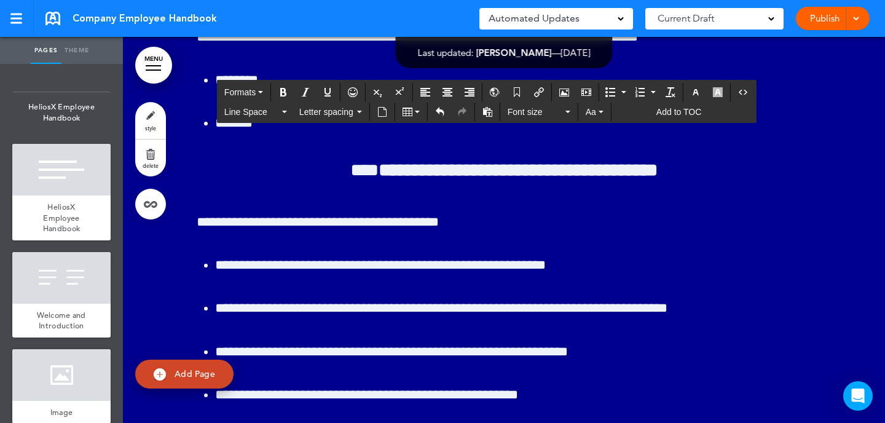
drag, startPoint x: 375, startPoint y: 353, endPoint x: 206, endPoint y: 351, distance: 169.0
drag, startPoint x: 369, startPoint y: 361, endPoint x: 196, endPoint y: 356, distance: 173.3
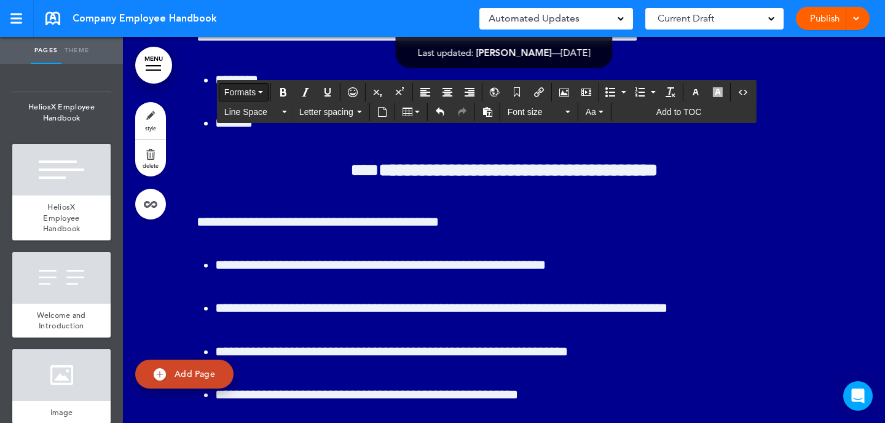
click at [257, 90] on button "Formats" at bounding box center [243, 92] width 49 height 17
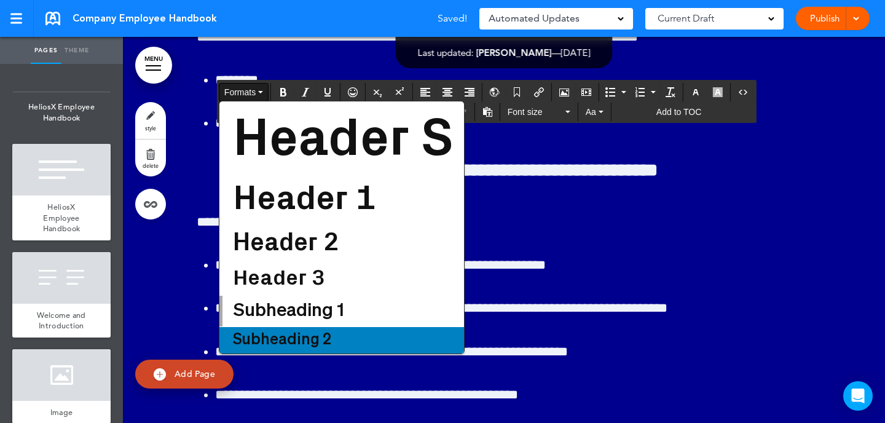
click at [310, 335] on span "Subheading 2" at bounding box center [282, 339] width 101 height 15
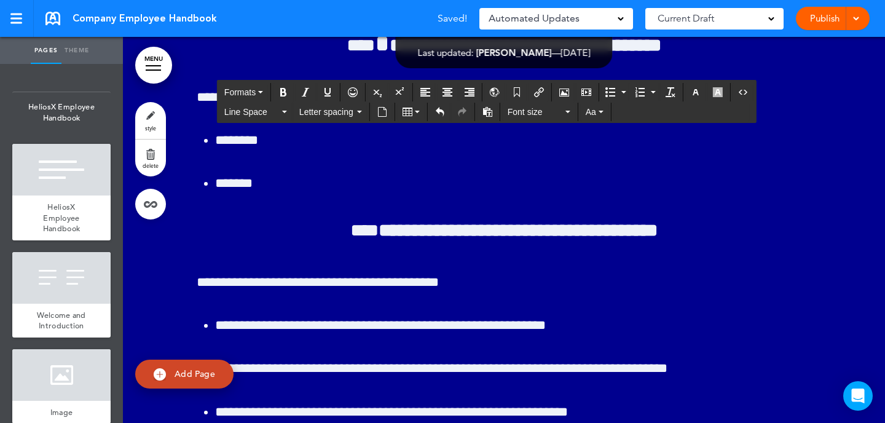
scroll to position [34116, 0]
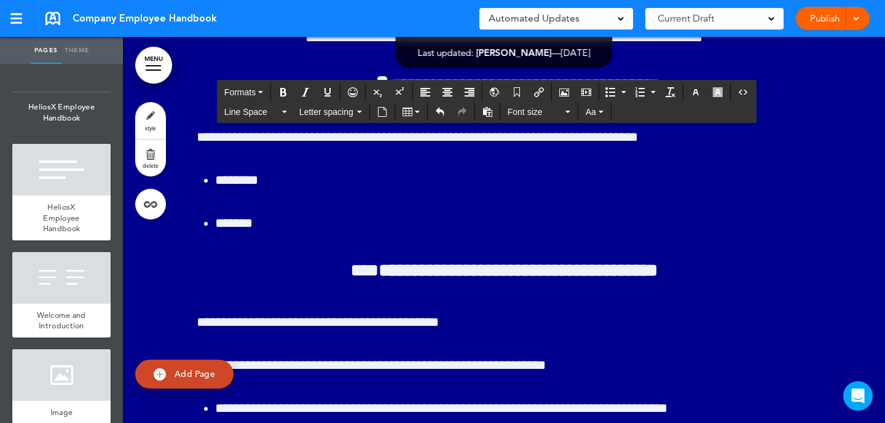
drag, startPoint x: 402, startPoint y: 188, endPoint x: 186, endPoint y: 187, distance: 216.3
click at [255, 96] on span "Formats" at bounding box center [239, 92] width 31 height 10
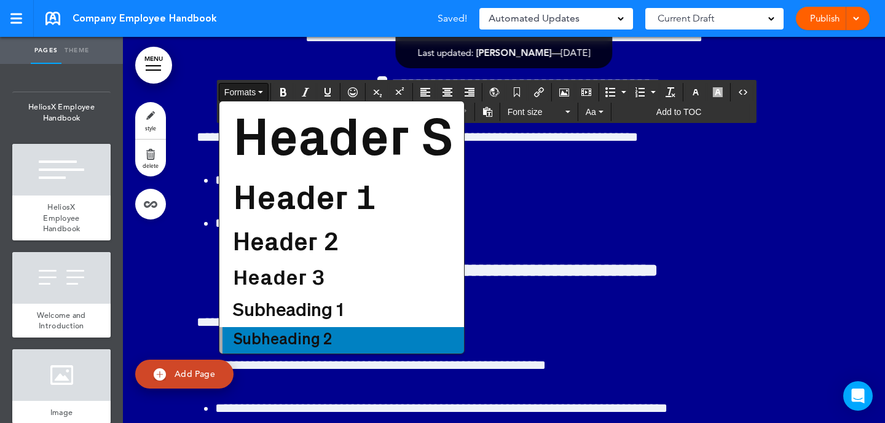
click at [302, 337] on span "Subheading 2" at bounding box center [282, 339] width 101 height 15
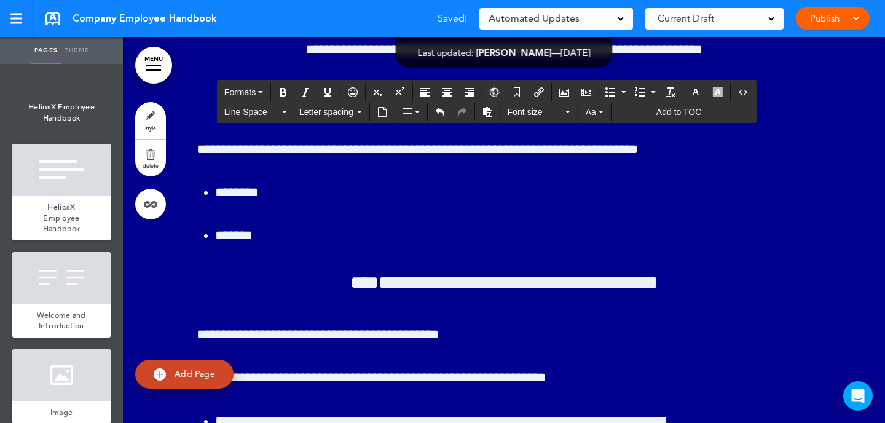
drag, startPoint x: 374, startPoint y: 190, endPoint x: 197, endPoint y: 190, distance: 176.9
click at [256, 90] on span "Formats" at bounding box center [239, 92] width 31 height 10
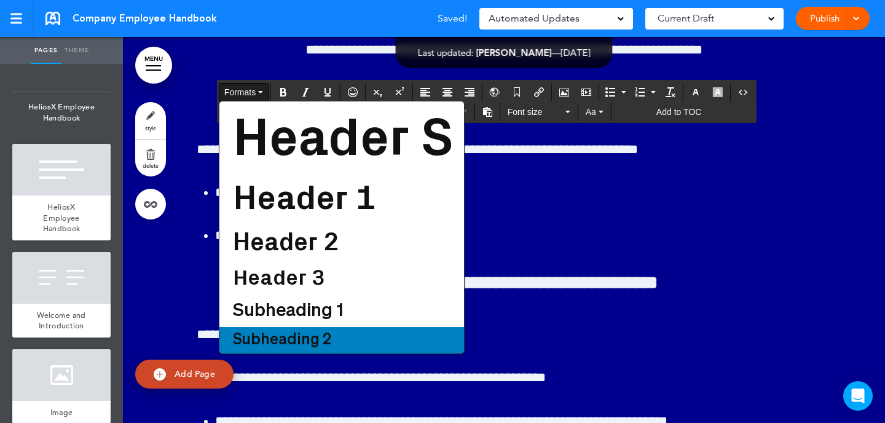
click at [302, 335] on span "Subheading 2" at bounding box center [282, 339] width 101 height 15
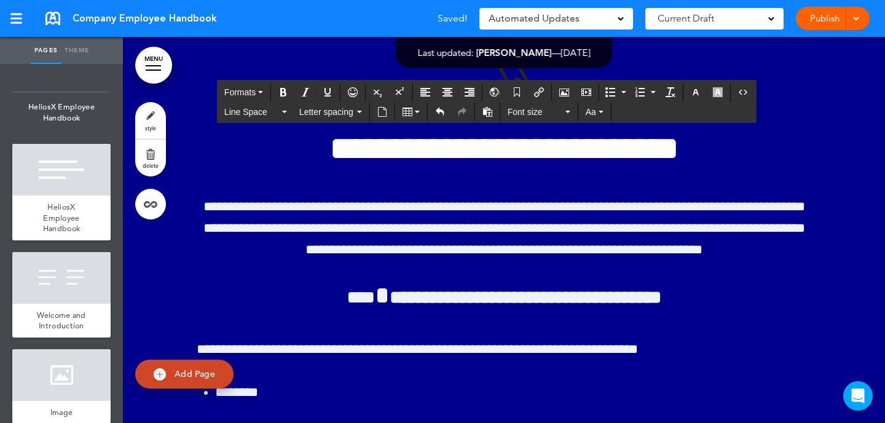
scroll to position [33899, 0]
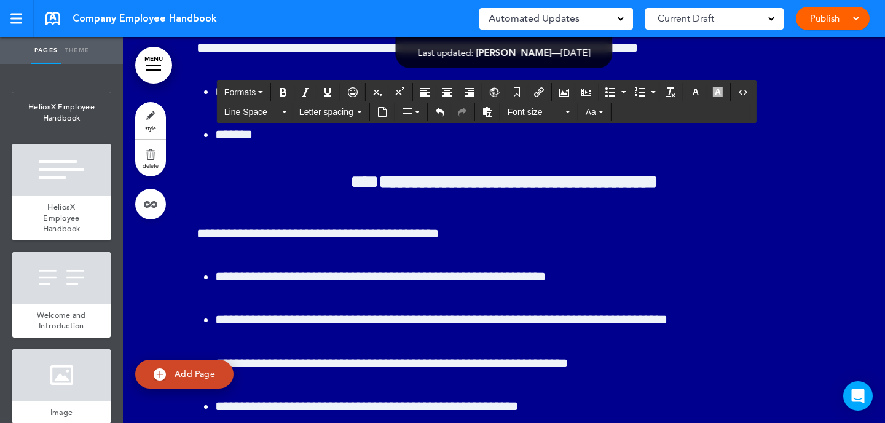
scroll to position [34196, 0]
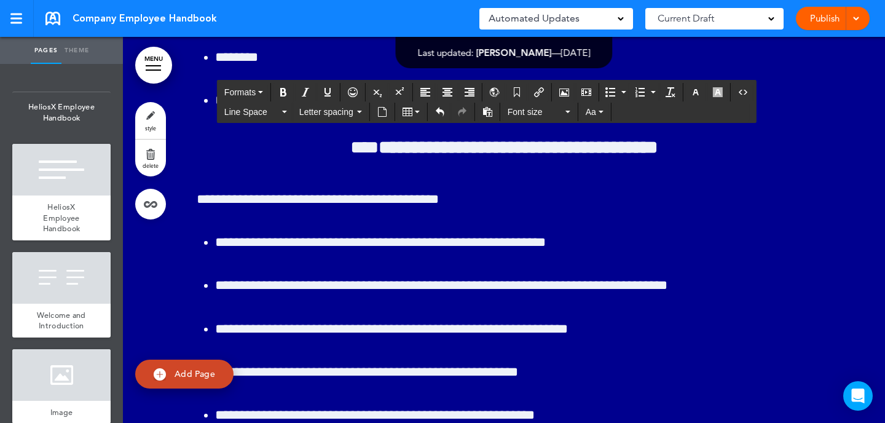
click at [831, 20] on div "Publish Publish Preview Draft" at bounding box center [833, 18] width 74 height 23
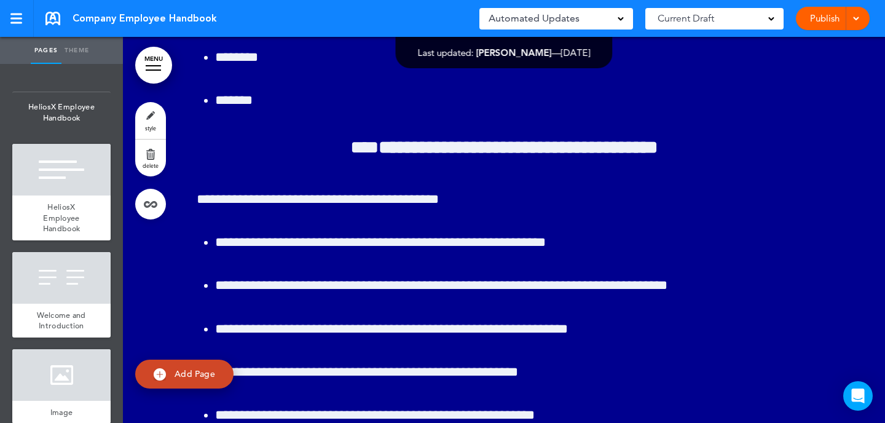
click at [860, 18] on div "Publish Publish Preview Draft" at bounding box center [833, 18] width 74 height 23
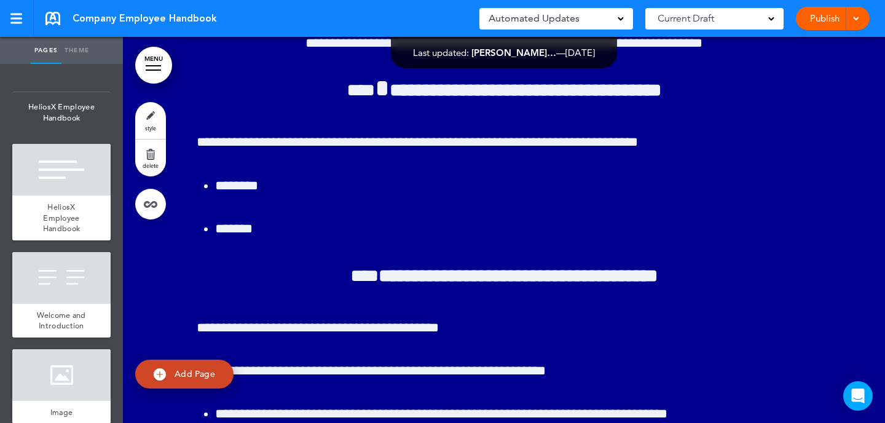
scroll to position [34128, 0]
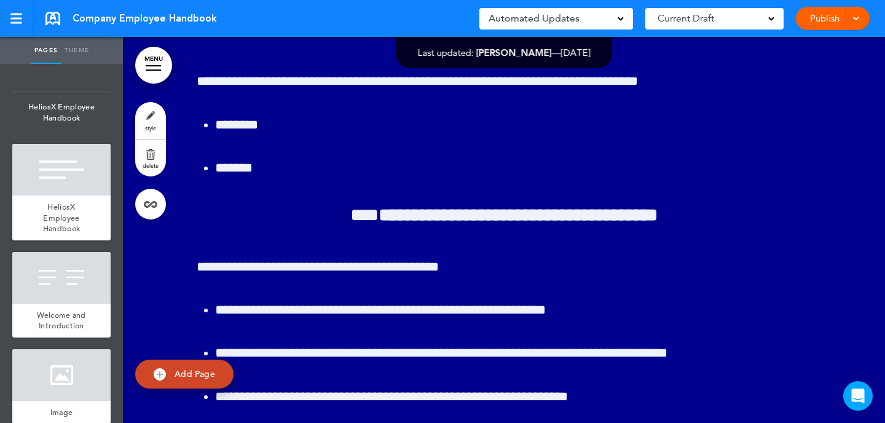
click at [827, 18] on link "Publish" at bounding box center [824, 18] width 39 height 23
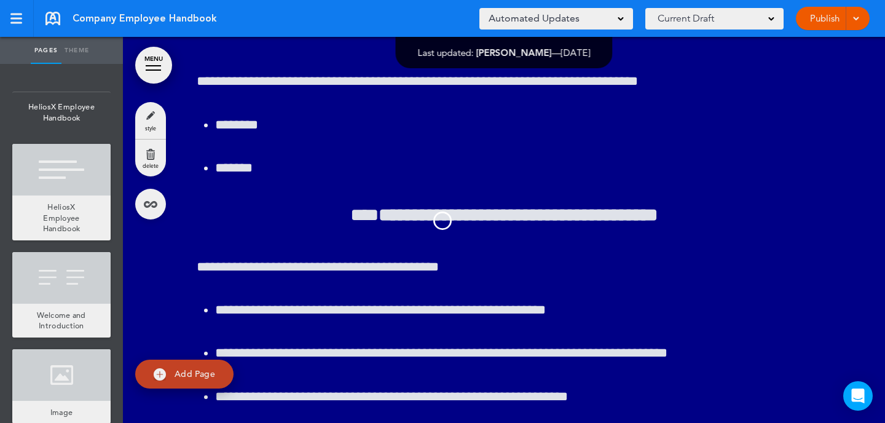
scroll to position [0, 0]
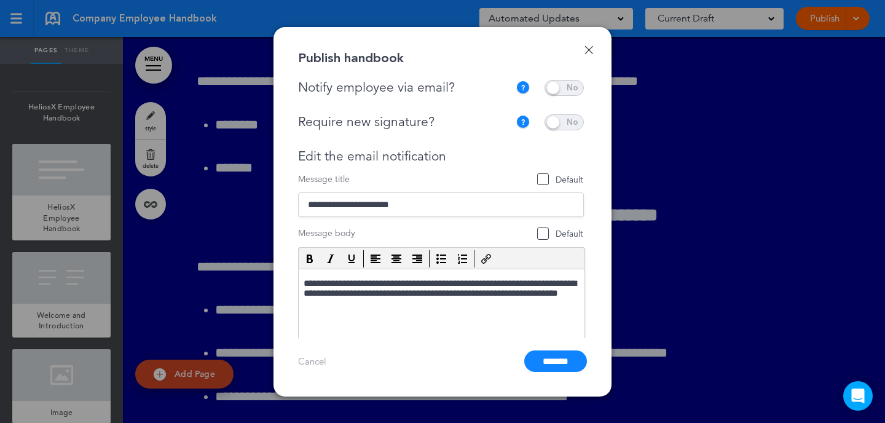
click at [567, 92] on span at bounding box center [563, 88] width 39 height 16
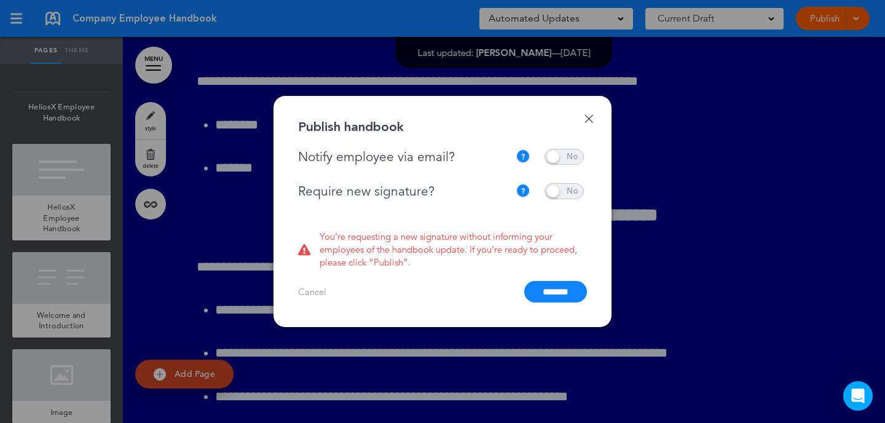
click at [572, 193] on span at bounding box center [563, 191] width 39 height 16
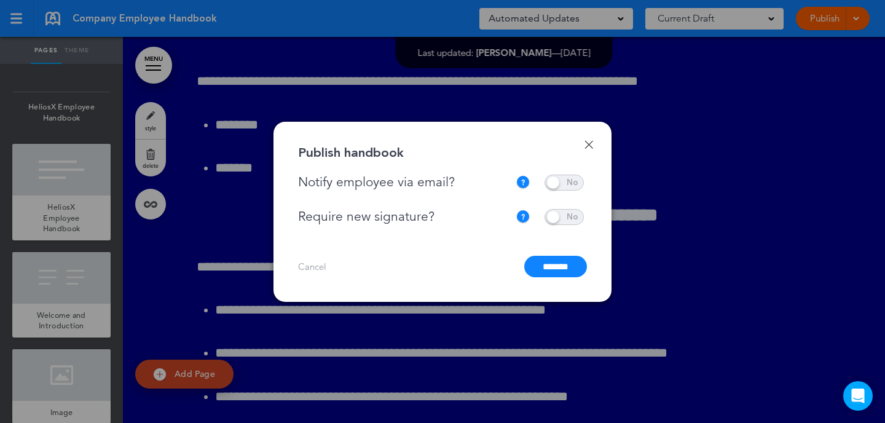
click at [560, 267] on input "*******" at bounding box center [555, 267] width 63 height 22
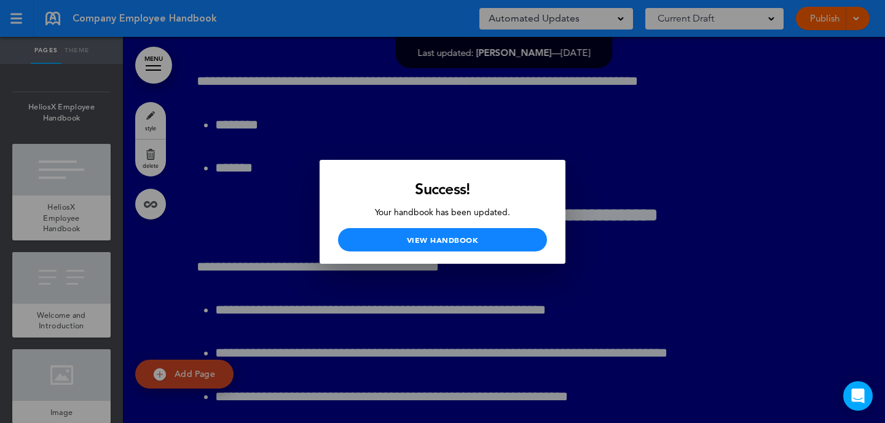
click at [622, 189] on div at bounding box center [442, 211] width 885 height 423
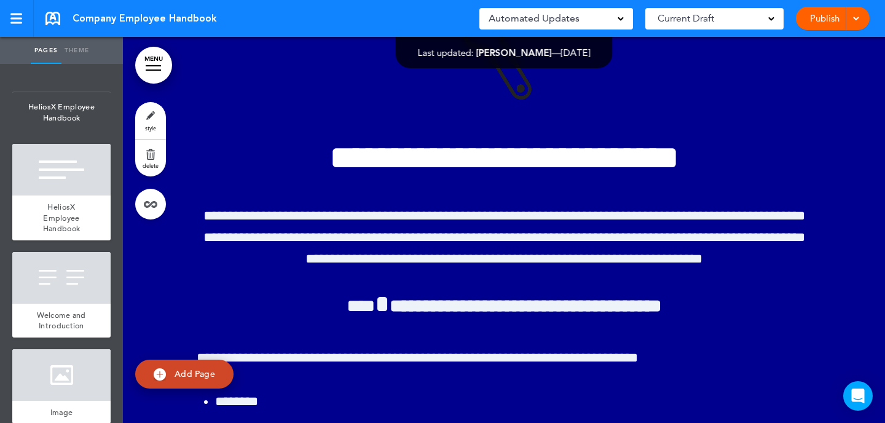
scroll to position [33818, 0]
